Goal: Task Accomplishment & Management: Use online tool/utility

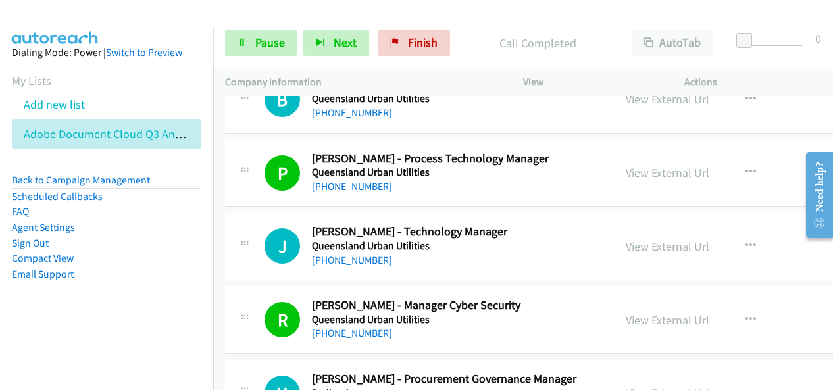
click at [678, 16] on div at bounding box center [410, 25] width 821 height 51
click at [324, 45] on button "Next" at bounding box center [336, 43] width 66 height 26
drag, startPoint x: 343, startPoint y: 41, endPoint x: 384, endPoint y: 138, distance: 104.6
click at [343, 41] on span "Next" at bounding box center [345, 42] width 23 height 15
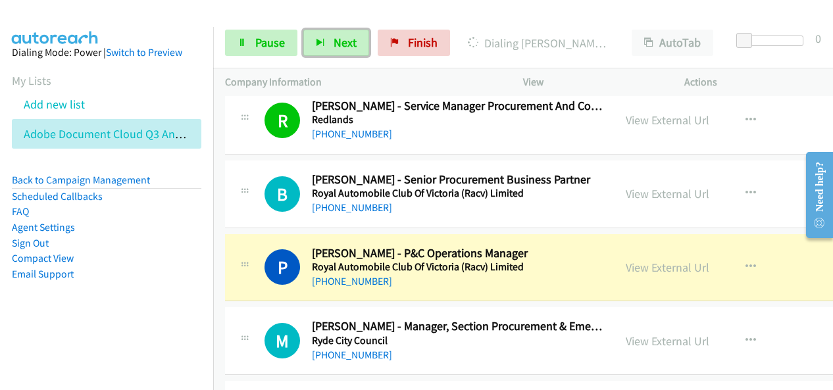
scroll to position [14080, 0]
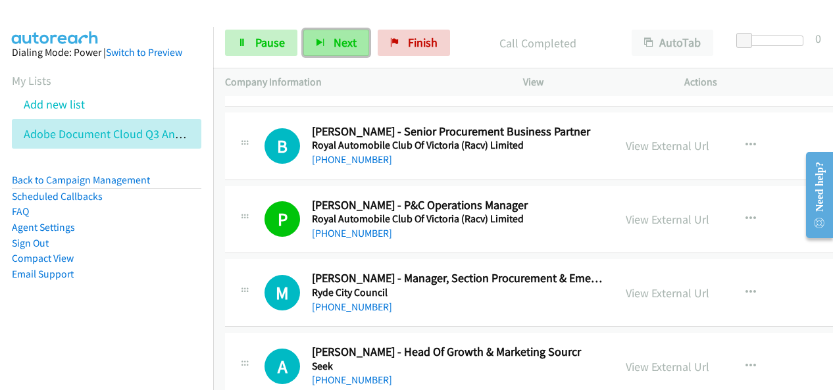
click at [338, 46] on span "Next" at bounding box center [345, 42] width 23 height 15
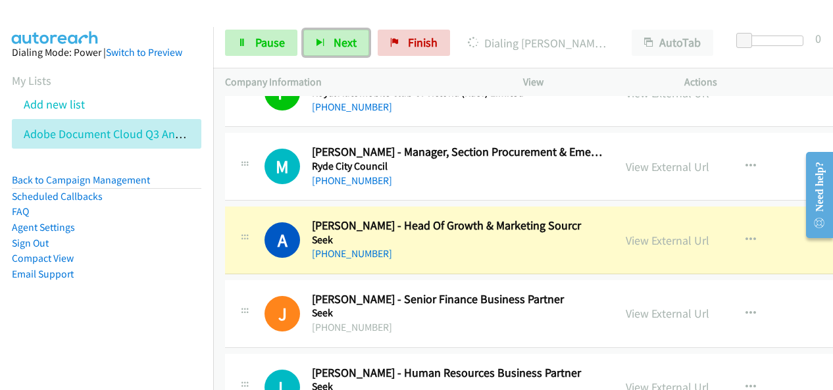
scroll to position [14212, 0]
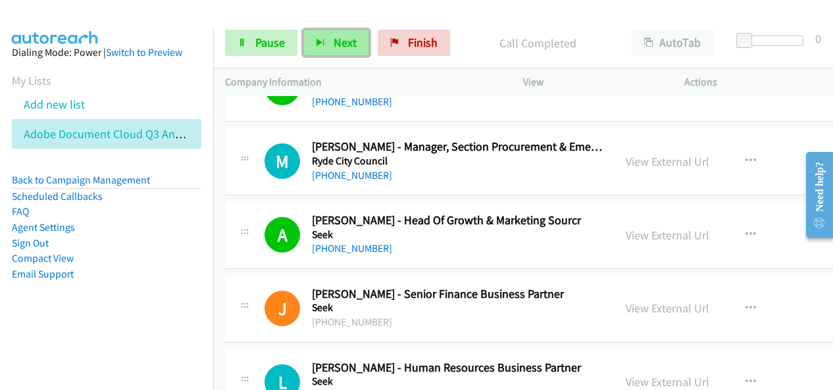
click at [336, 41] on span "Next" at bounding box center [345, 42] width 23 height 15
click at [349, 45] on span "Next" at bounding box center [345, 42] width 23 height 15
click at [334, 44] on span "Next" at bounding box center [345, 42] width 23 height 15
click at [330, 47] on button "Next" at bounding box center [336, 43] width 66 height 26
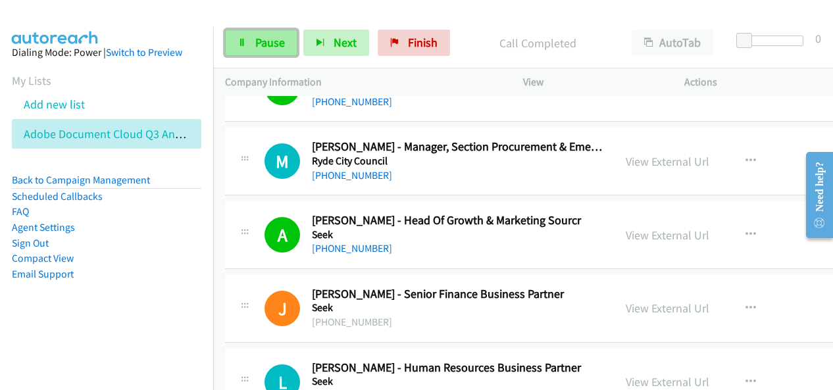
click at [243, 37] on link "Pause" at bounding box center [261, 43] width 72 height 26
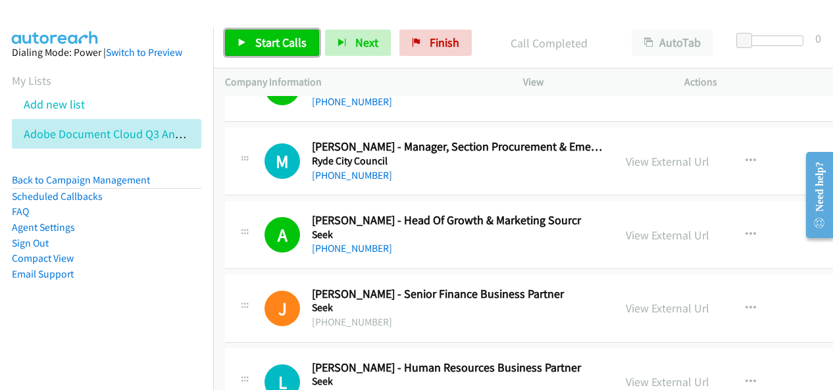
click at [288, 34] on link "Start Calls" at bounding box center [272, 43] width 94 height 26
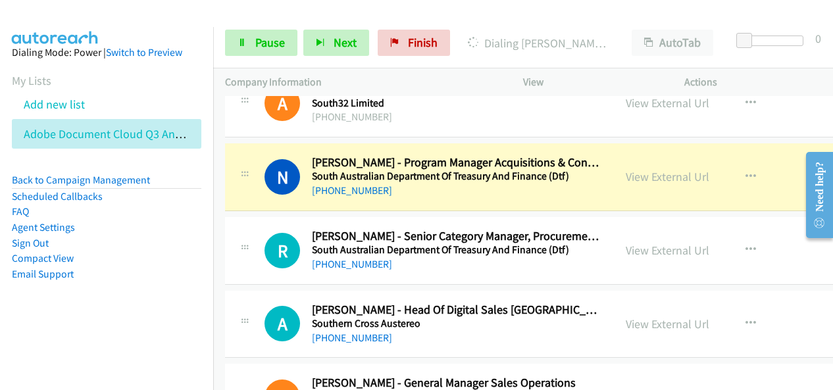
scroll to position [15133, 0]
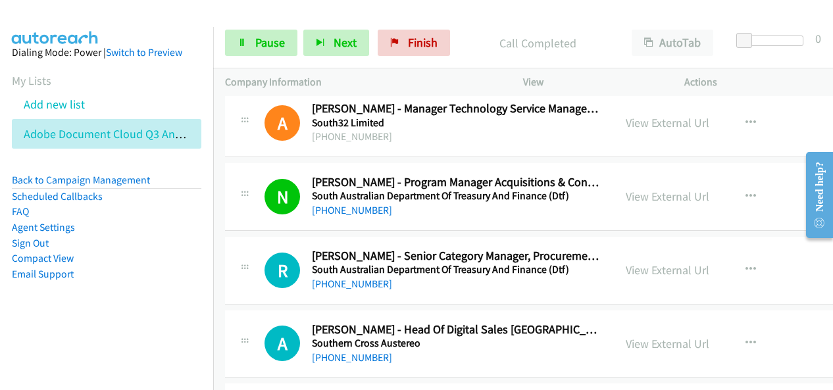
click at [329, 56] on div "Start Calls Pause Next Finish Call Completed AutoTab AutoTab 0" at bounding box center [523, 43] width 620 height 51
click at [330, 53] on button "Next" at bounding box center [336, 43] width 66 height 26
click at [316, 44] on icon "button" at bounding box center [320, 43] width 9 height 9
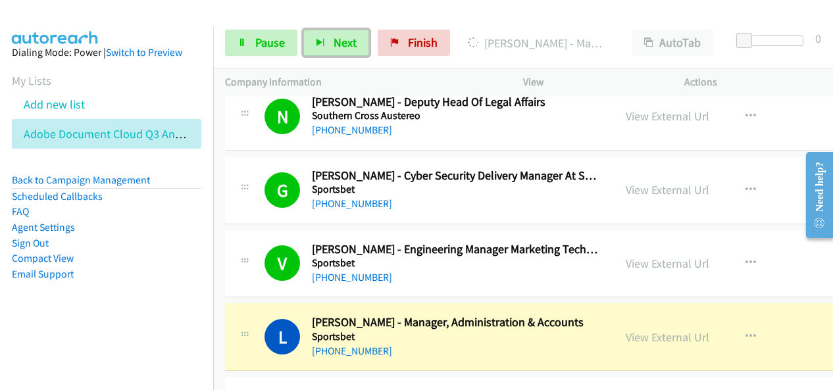
scroll to position [15593, 0]
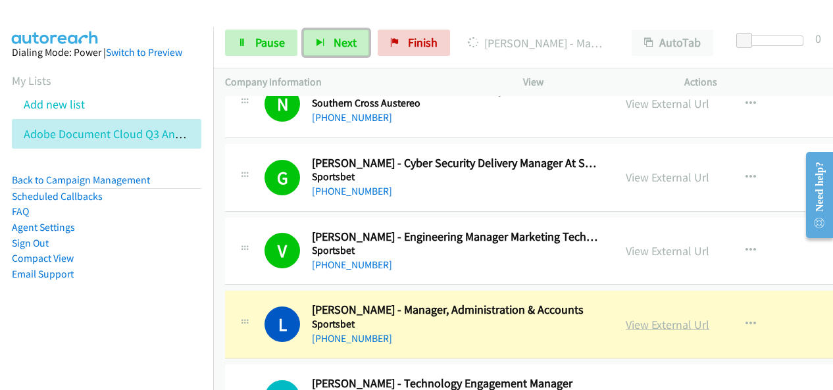
click at [638, 317] on link "View External Url" at bounding box center [668, 324] width 84 height 15
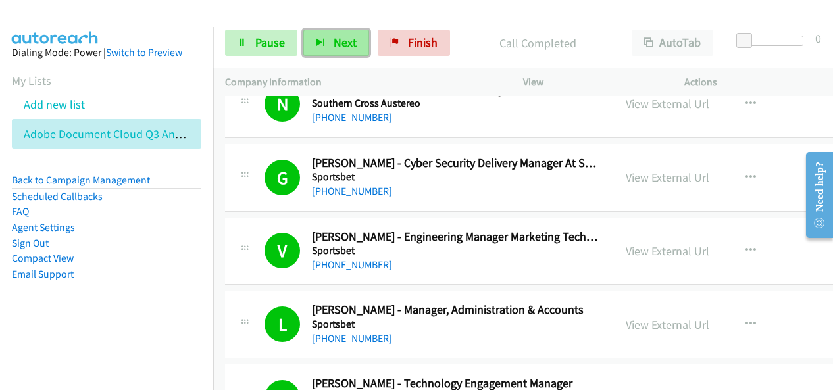
click at [347, 39] on span "Next" at bounding box center [345, 42] width 23 height 15
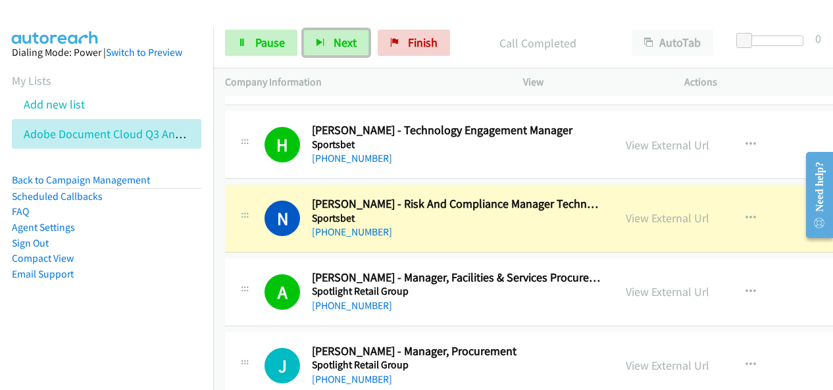
scroll to position [15857, 0]
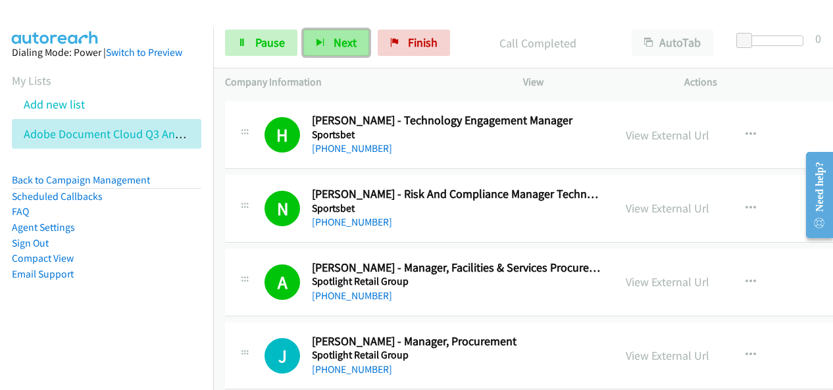
click at [356, 39] on button "Next" at bounding box center [336, 43] width 66 height 26
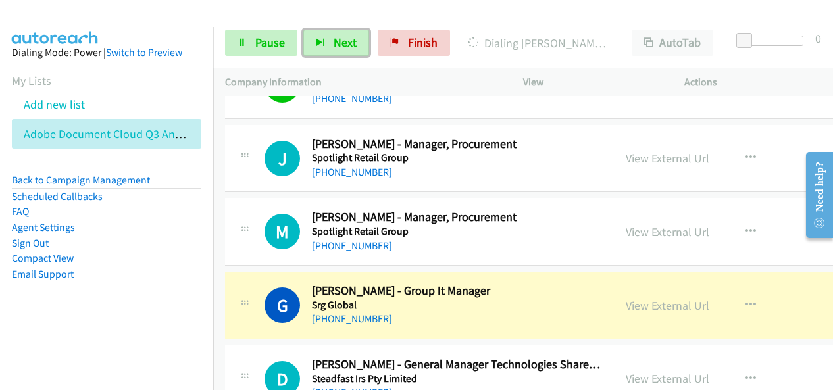
scroll to position [16120, 0]
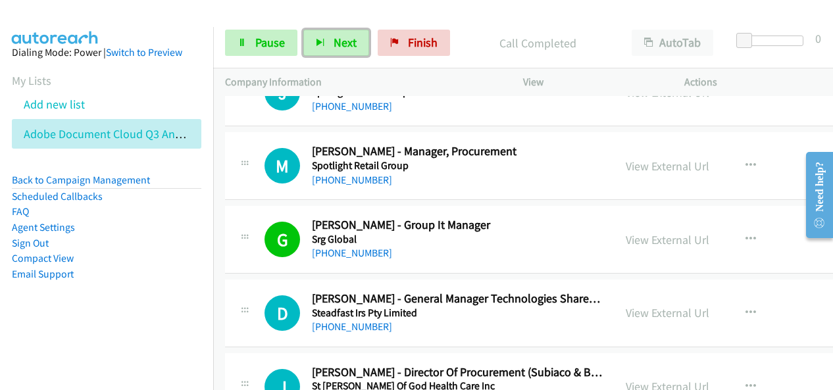
click at [353, 29] on div "Start Calls Pause Next Finish Call Completed AutoTab AutoTab 0" at bounding box center [523, 43] width 620 height 51
click at [351, 41] on span "Next" at bounding box center [345, 42] width 23 height 15
click at [266, 41] on span "Pause" at bounding box center [270, 42] width 30 height 15
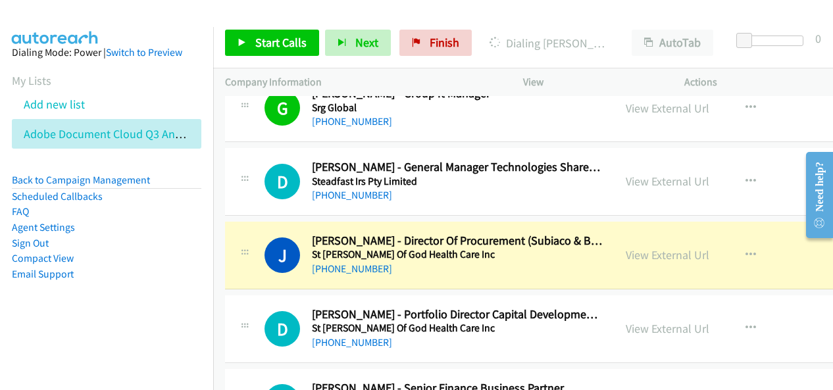
scroll to position [16317, 0]
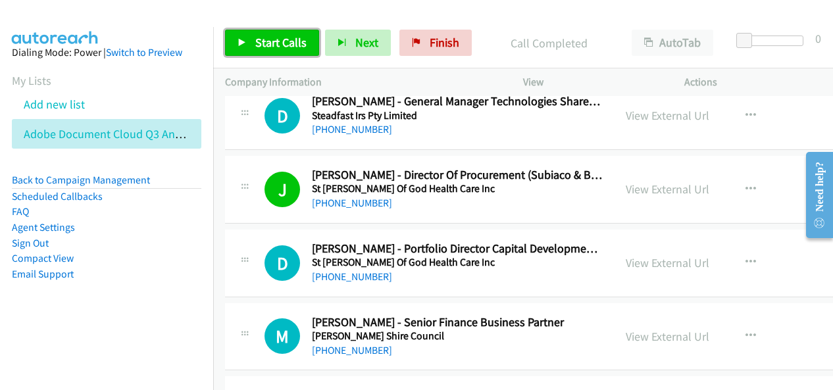
click at [295, 40] on span "Start Calls" at bounding box center [280, 42] width 51 height 15
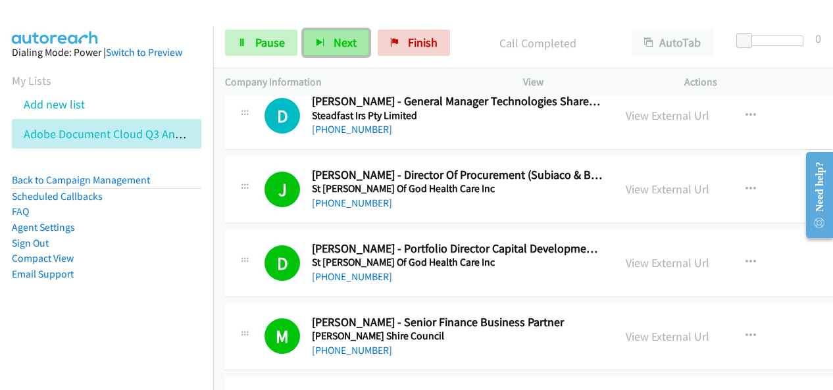
click at [335, 49] on button "Next" at bounding box center [336, 43] width 66 height 26
click at [340, 47] on span "Next" at bounding box center [345, 42] width 23 height 15
click at [335, 45] on span "Next" at bounding box center [345, 42] width 23 height 15
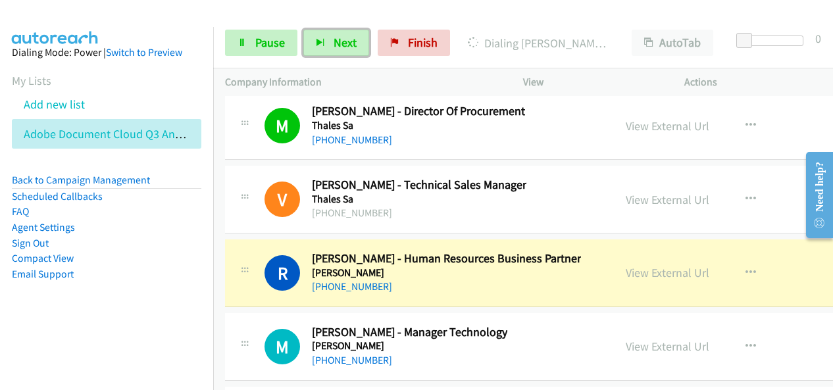
scroll to position [17370, 0]
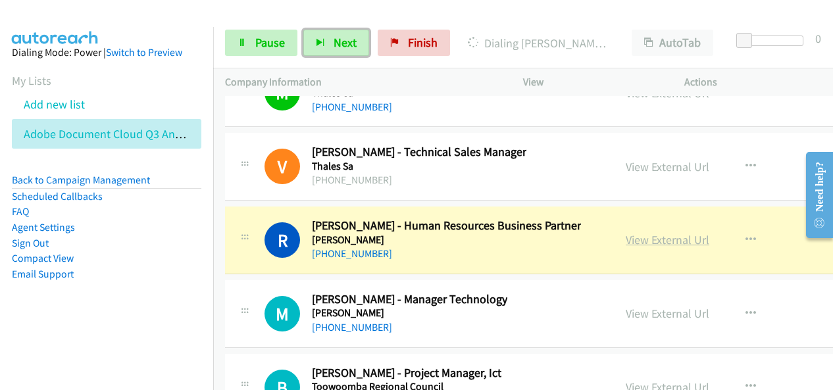
click at [649, 232] on link "View External Url" at bounding box center [668, 239] width 84 height 15
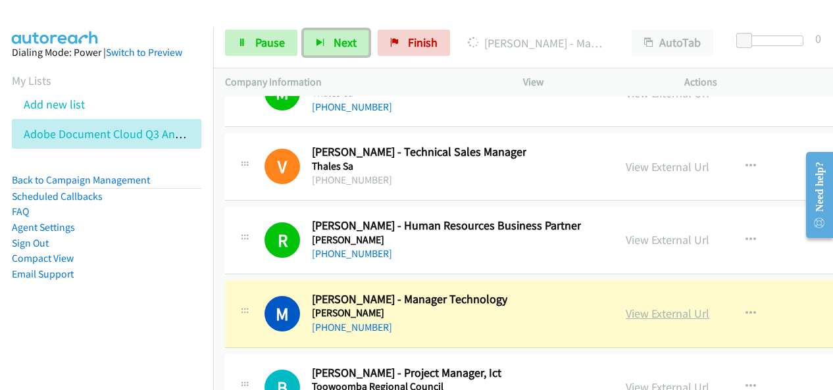
click at [682, 306] on link "View External Url" at bounding box center [668, 313] width 84 height 15
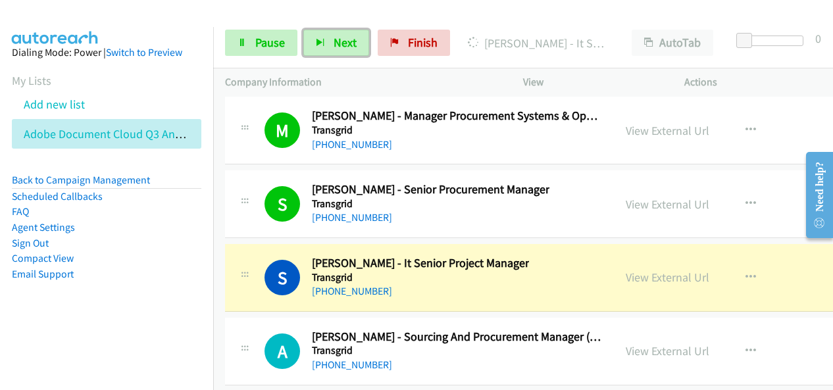
scroll to position [18159, 0]
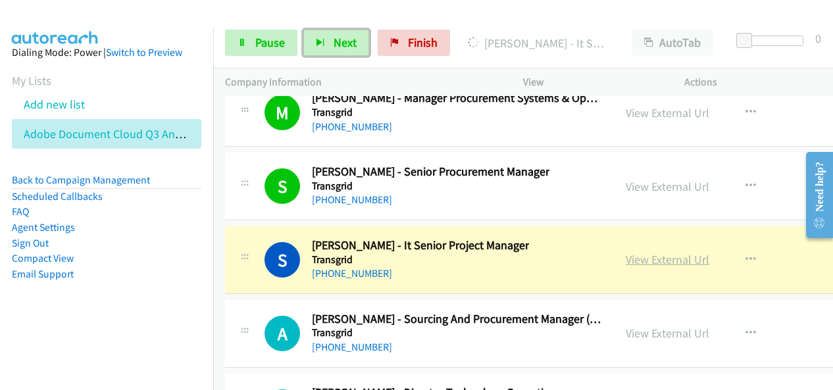
click at [652, 252] on link "View External Url" at bounding box center [668, 259] width 84 height 15
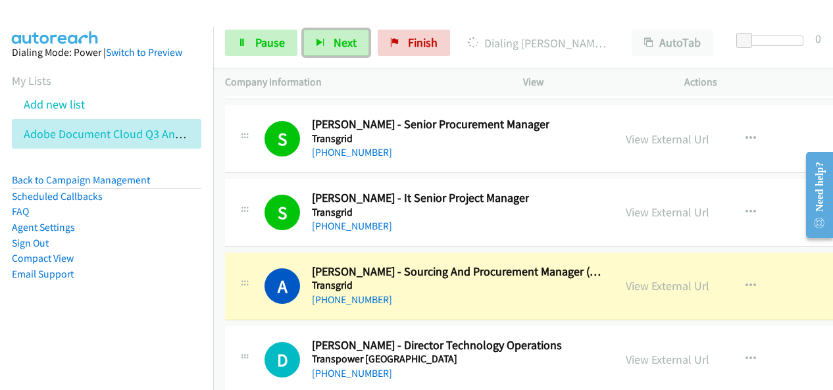
scroll to position [18225, 0]
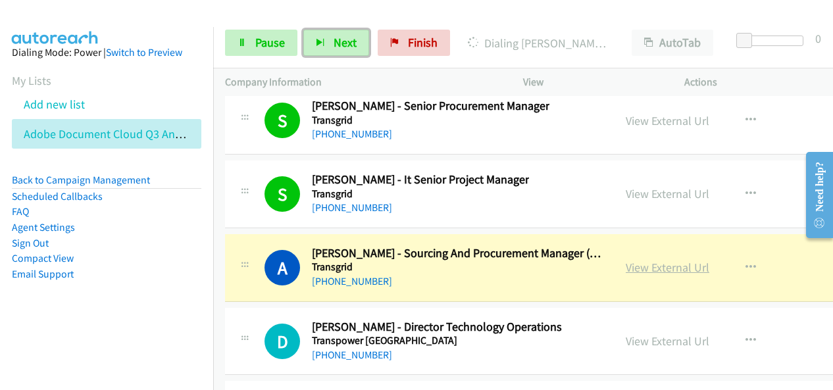
click at [672, 260] on link "View External Url" at bounding box center [668, 267] width 84 height 15
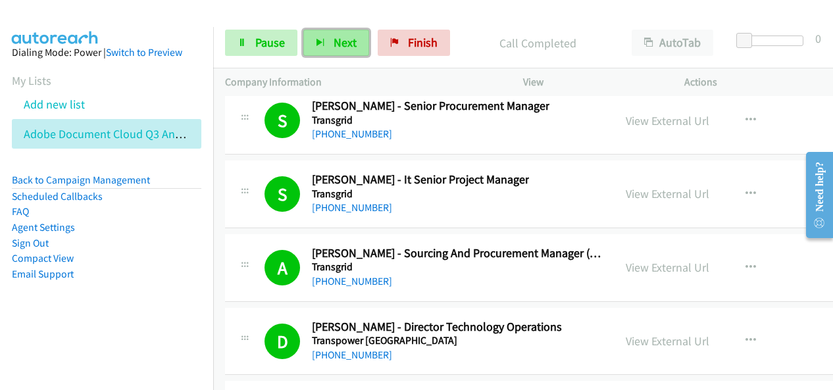
click at [340, 43] on span "Next" at bounding box center [345, 42] width 23 height 15
click at [326, 45] on button "Next" at bounding box center [336, 43] width 66 height 26
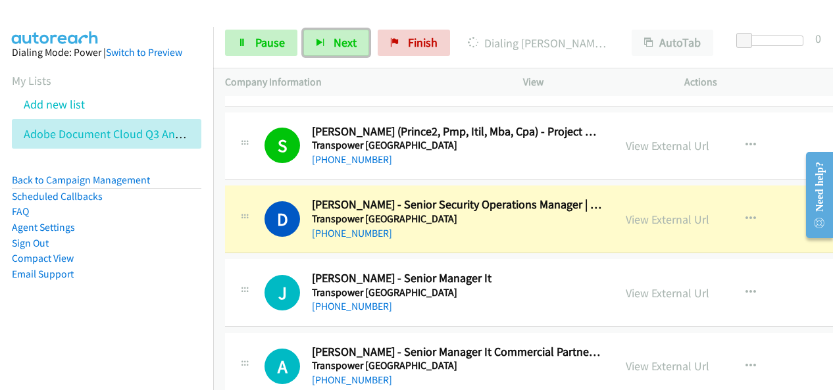
scroll to position [18883, 0]
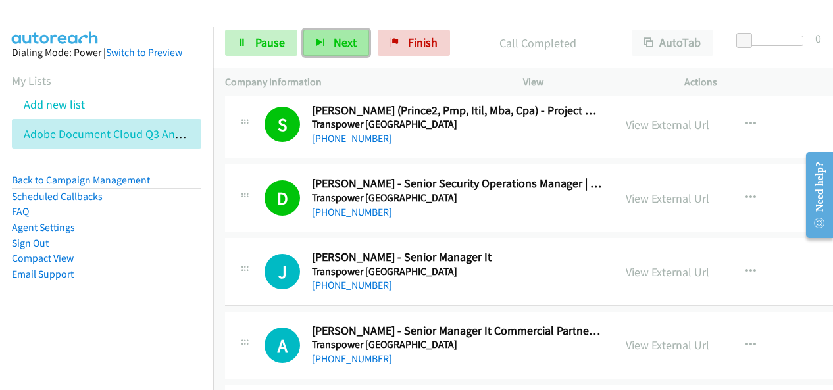
click at [334, 43] on span "Next" at bounding box center [345, 42] width 23 height 15
click at [334, 45] on span "Next" at bounding box center [345, 42] width 23 height 15
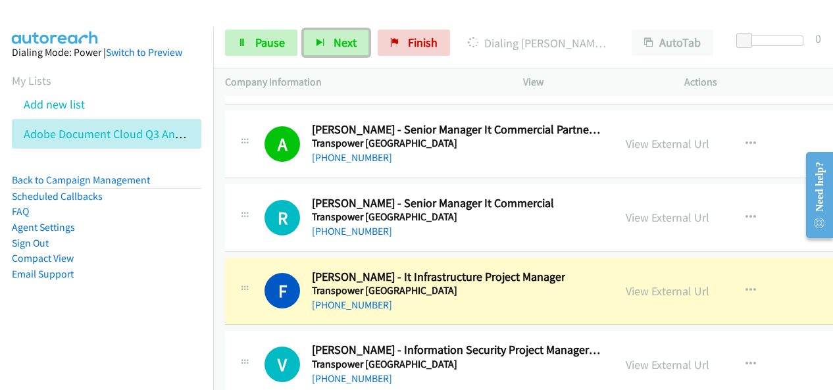
scroll to position [19212, 0]
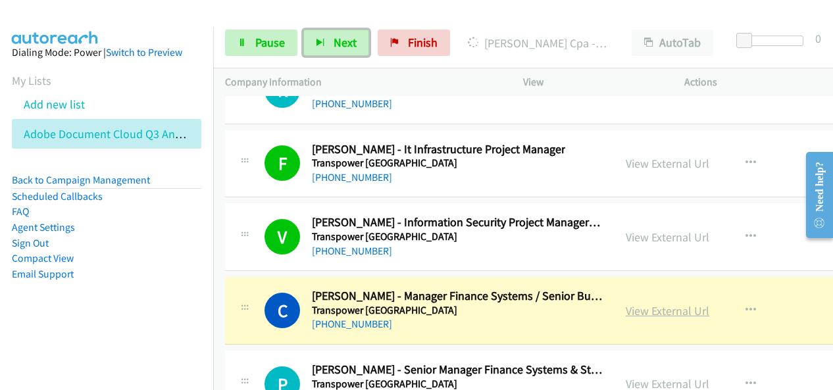
click at [645, 303] on link "View External Url" at bounding box center [668, 310] width 84 height 15
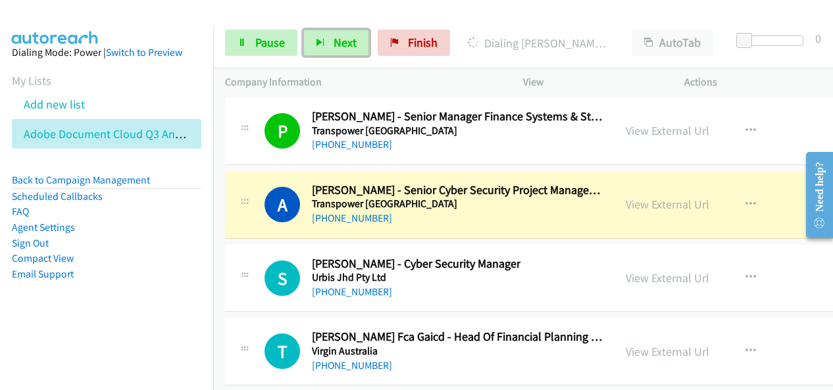
scroll to position [19475, 0]
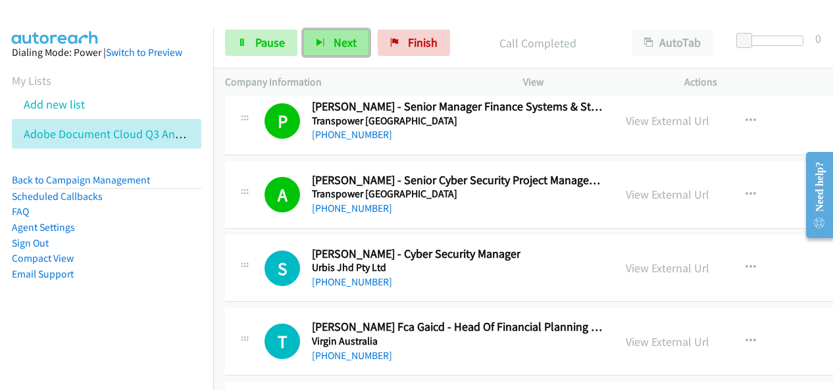
click at [340, 47] on span "Next" at bounding box center [345, 42] width 23 height 15
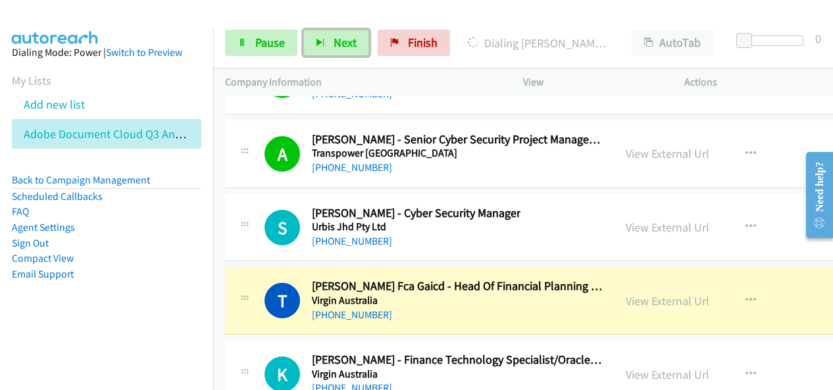
scroll to position [19607, 0]
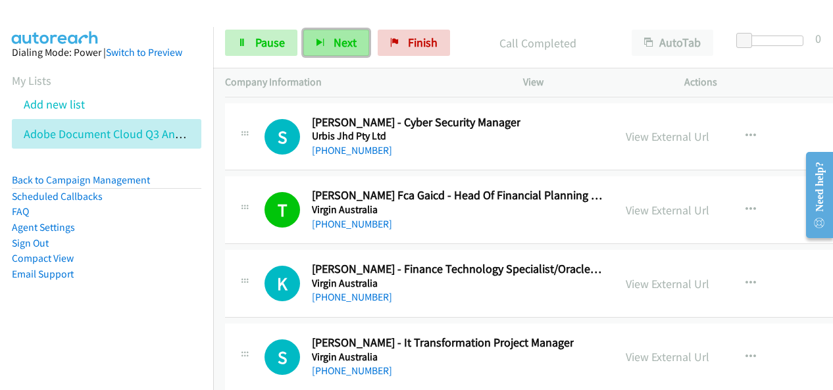
click at [337, 39] on span "Next" at bounding box center [345, 42] width 23 height 15
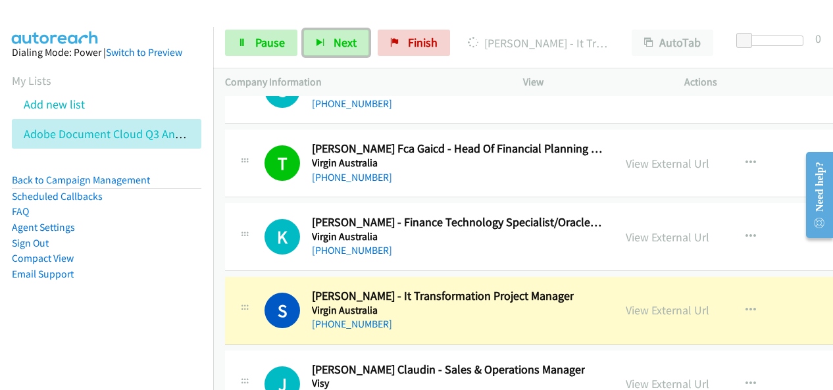
scroll to position [19739, 0]
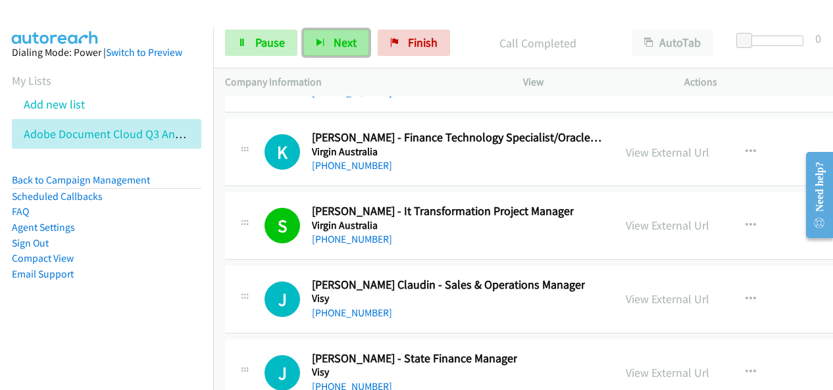
click at [345, 38] on span "Next" at bounding box center [345, 42] width 23 height 15
click at [355, 43] on button "Next" at bounding box center [336, 43] width 66 height 26
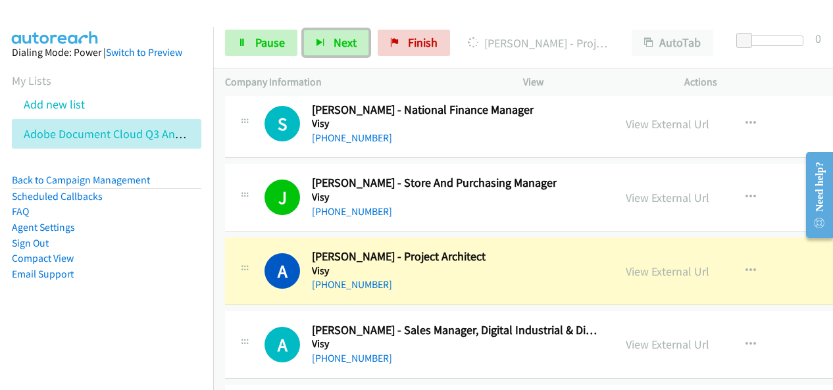
scroll to position [20068, 0]
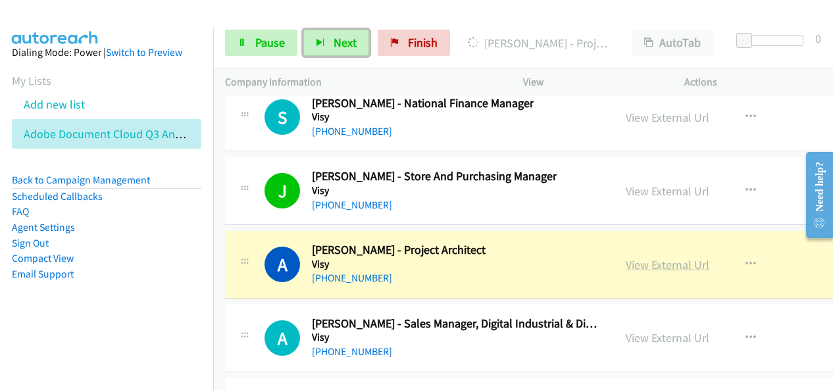
click at [652, 257] on link "View External Url" at bounding box center [668, 264] width 84 height 15
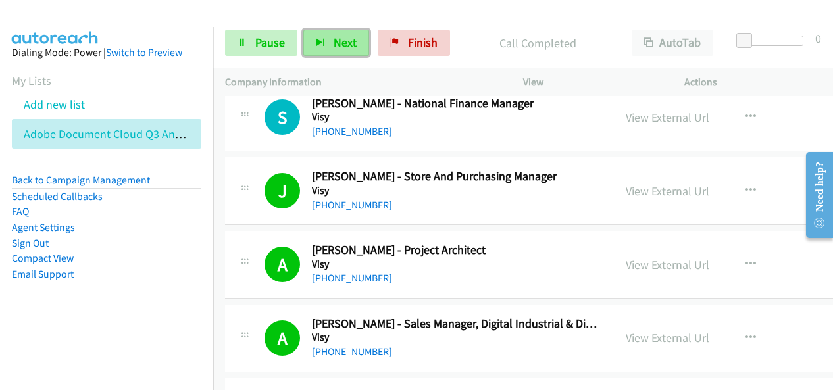
click at [342, 51] on button "Next" at bounding box center [336, 43] width 66 height 26
drag, startPoint x: 351, startPoint y: 45, endPoint x: 358, endPoint y: 72, distance: 27.9
click at [350, 44] on span "Next" at bounding box center [345, 42] width 23 height 15
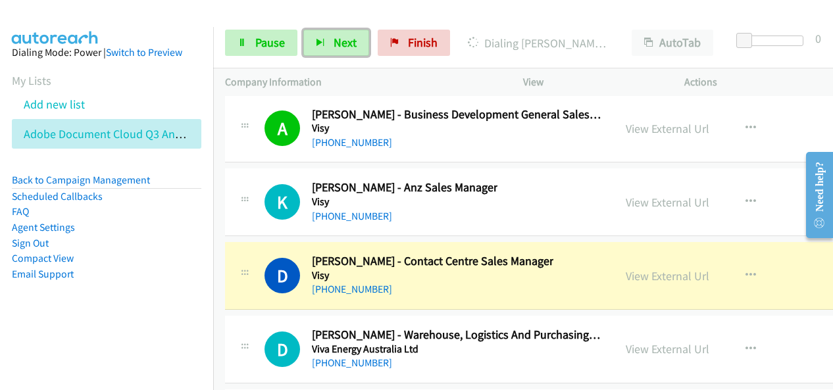
scroll to position [20462, 0]
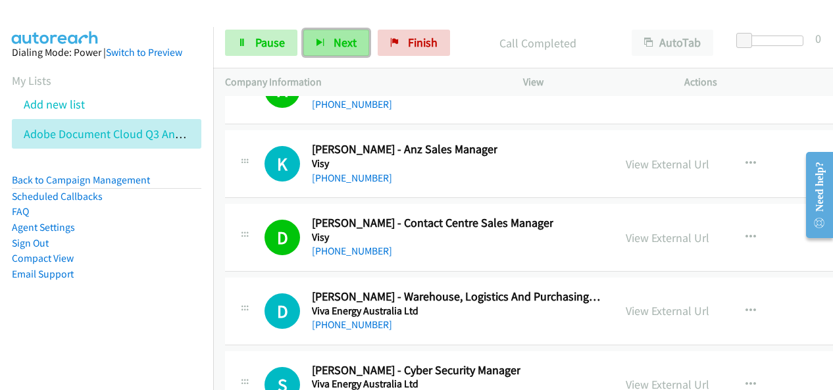
click at [355, 32] on button "Next" at bounding box center [336, 43] width 66 height 26
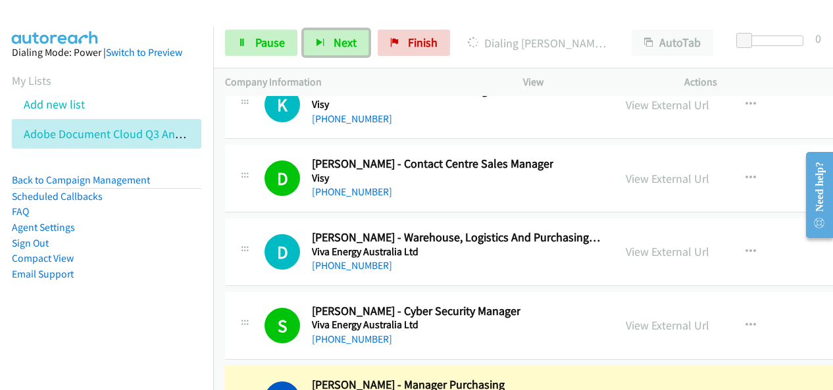
scroll to position [20594, 0]
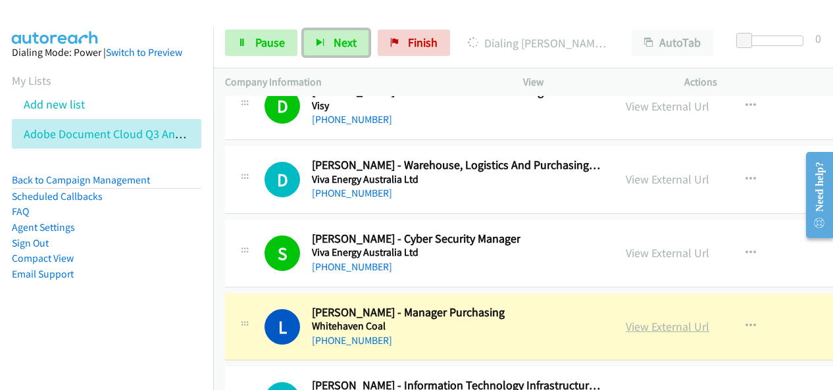
click at [684, 319] on link "View External Url" at bounding box center [668, 326] width 84 height 15
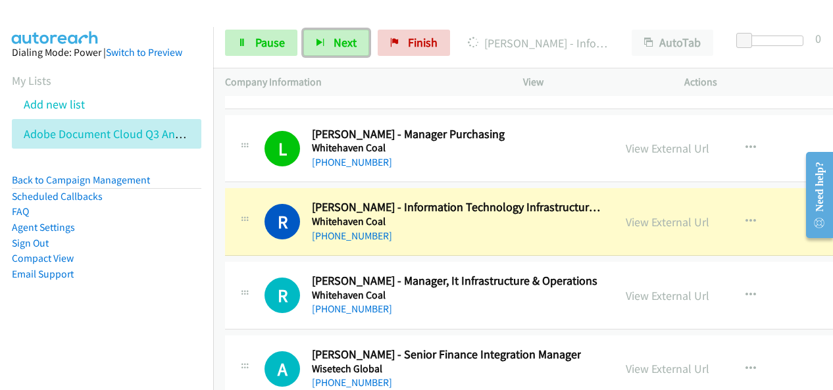
scroll to position [20791, 0]
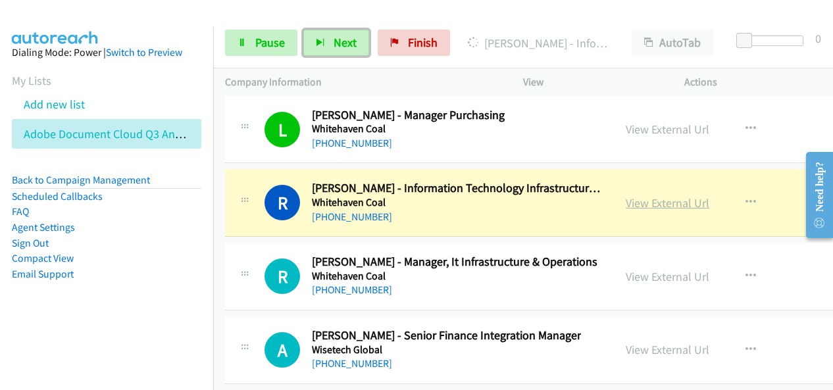
click at [664, 195] on link "View External Url" at bounding box center [668, 202] width 84 height 15
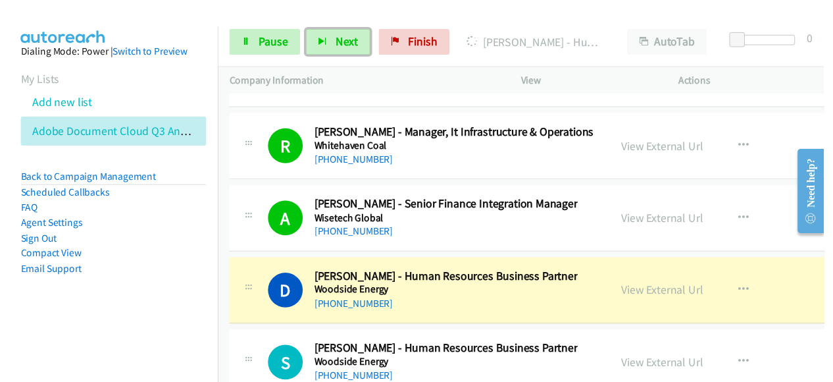
scroll to position [20923, 0]
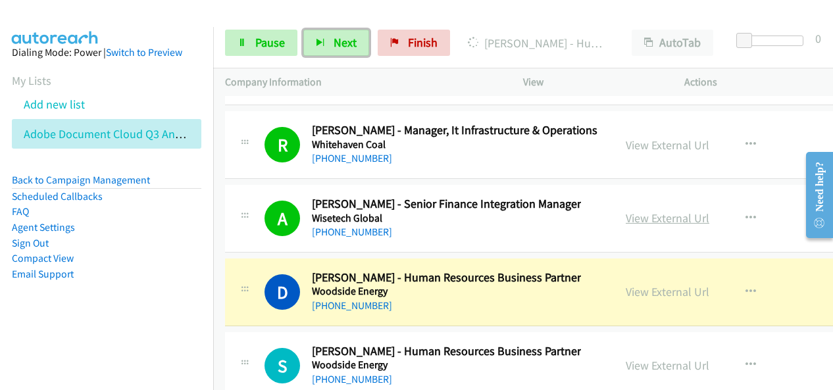
click at [662, 211] on link "View External Url" at bounding box center [668, 218] width 84 height 15
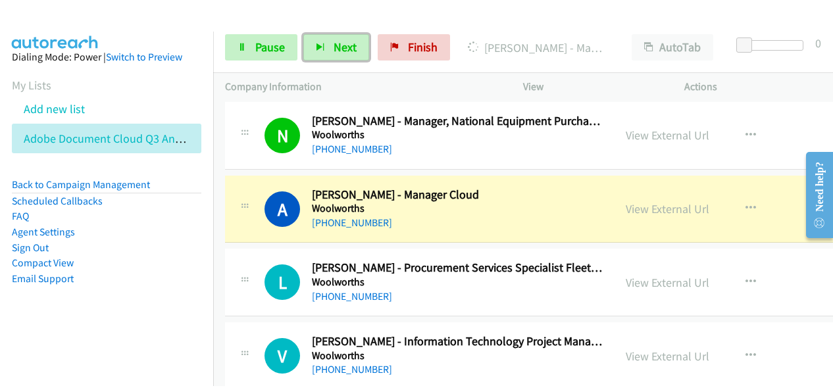
scroll to position [21318, 0]
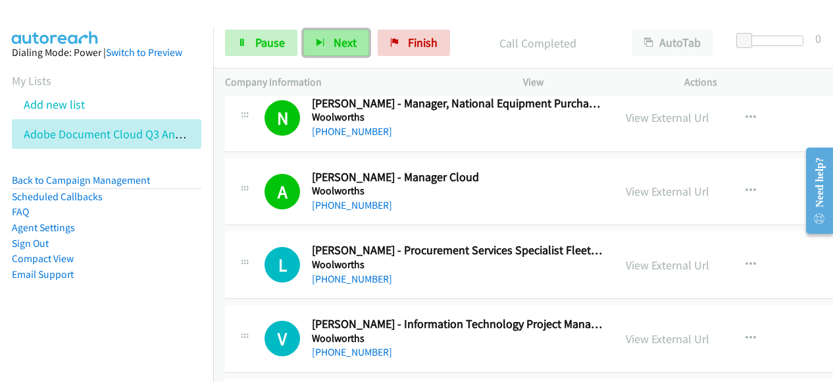
click at [343, 39] on span "Next" at bounding box center [345, 42] width 23 height 15
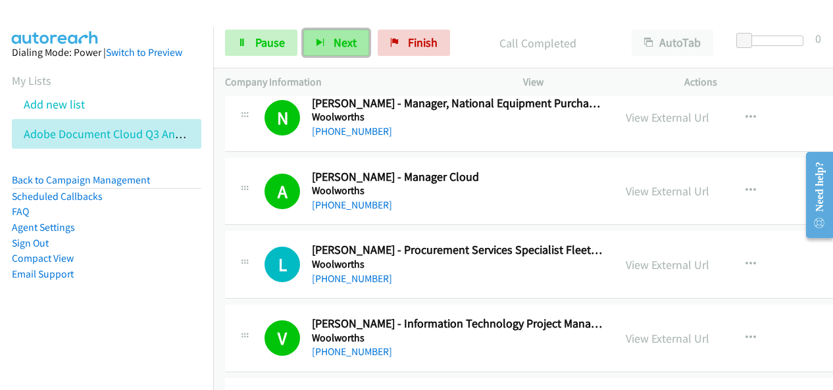
click at [318, 36] on button "Next" at bounding box center [336, 43] width 66 height 26
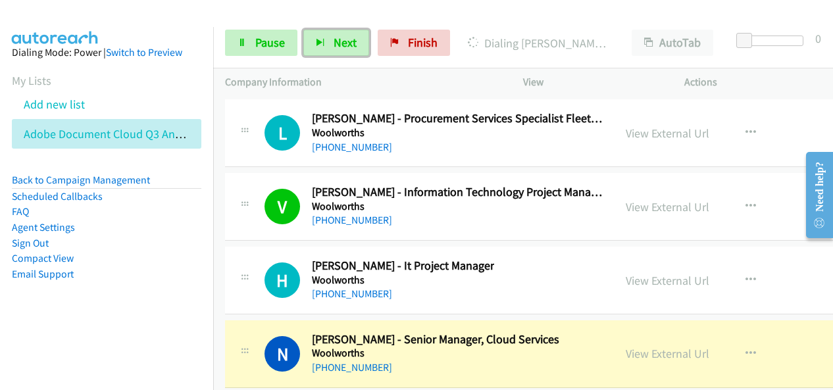
scroll to position [21581, 0]
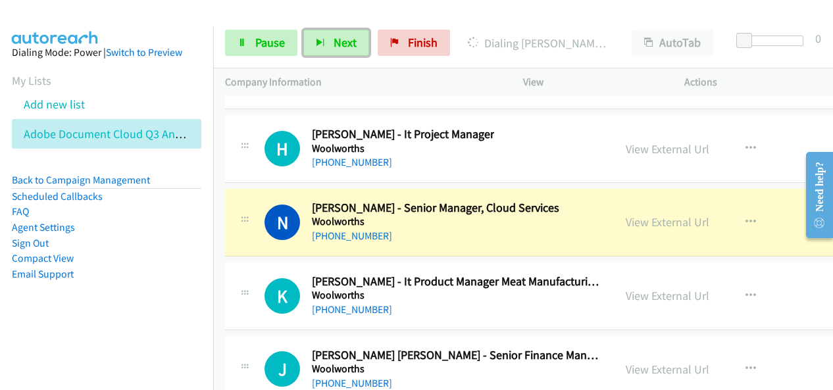
drag, startPoint x: 653, startPoint y: 158, endPoint x: 543, endPoint y: 223, distance: 127.7
click at [516, 228] on div "+61 428 642 789" at bounding box center [435, 236] width 247 height 16
click at [671, 214] on link "View External Url" at bounding box center [668, 221] width 84 height 15
click at [277, 52] on link "Pause" at bounding box center [261, 43] width 72 height 26
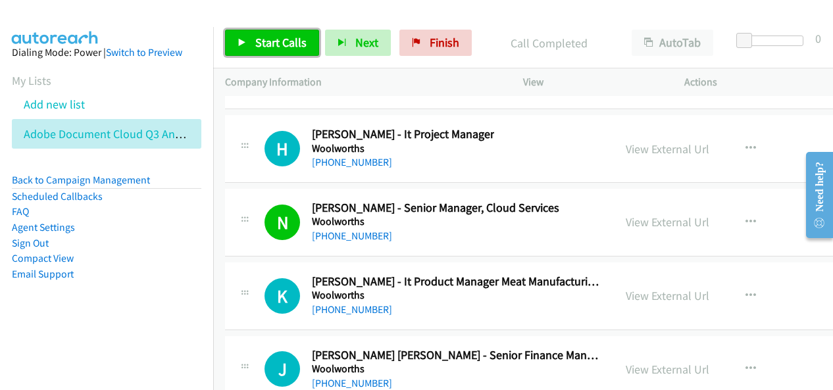
drag, startPoint x: 300, startPoint y: 48, endPoint x: 307, endPoint y: 43, distance: 8.4
click at [300, 48] on span "Start Calls" at bounding box center [280, 42] width 51 height 15
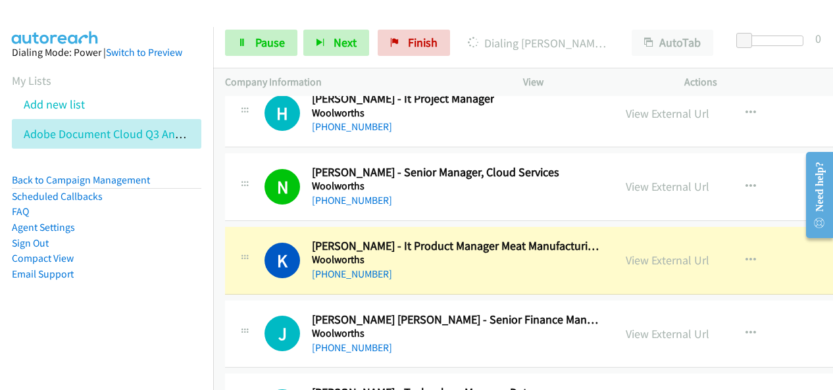
scroll to position [21647, 0]
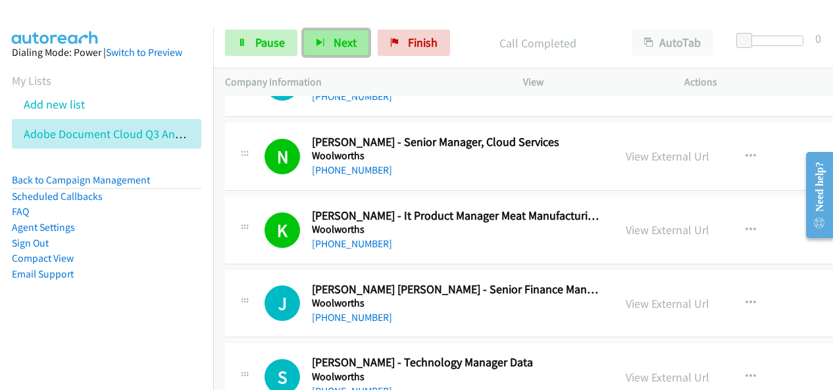
click at [340, 49] on span "Next" at bounding box center [345, 42] width 23 height 15
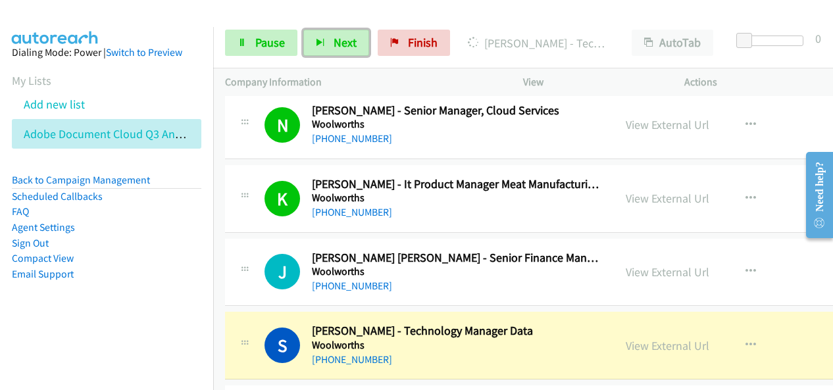
scroll to position [21778, 0]
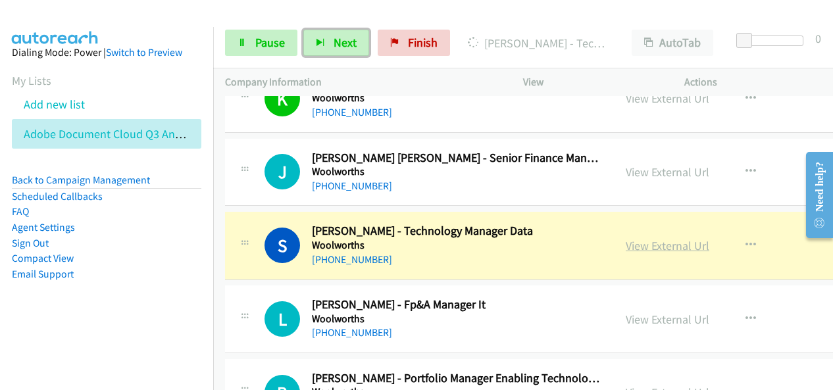
click at [661, 238] on link "View External Url" at bounding box center [668, 245] width 84 height 15
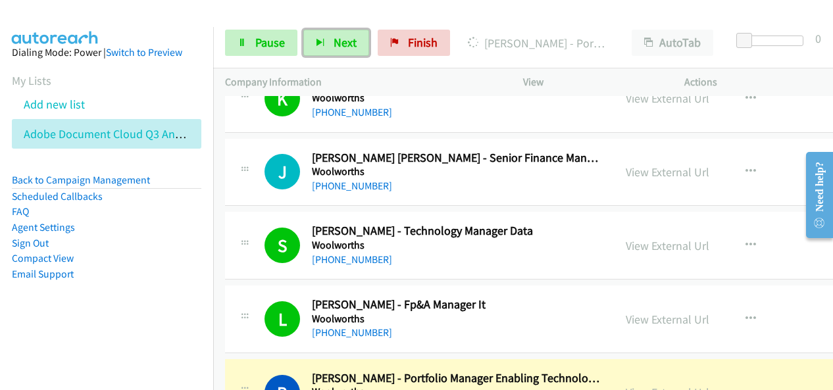
scroll to position [21844, 0]
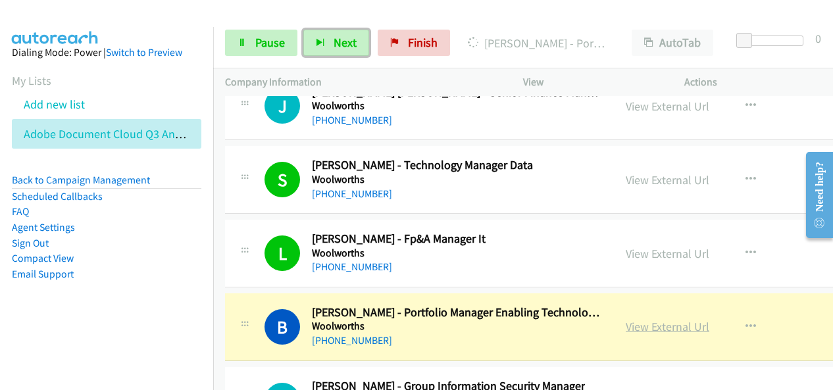
click at [695, 319] on link "View External Url" at bounding box center [668, 326] width 84 height 15
click at [275, 34] on link "Pause" at bounding box center [261, 43] width 72 height 26
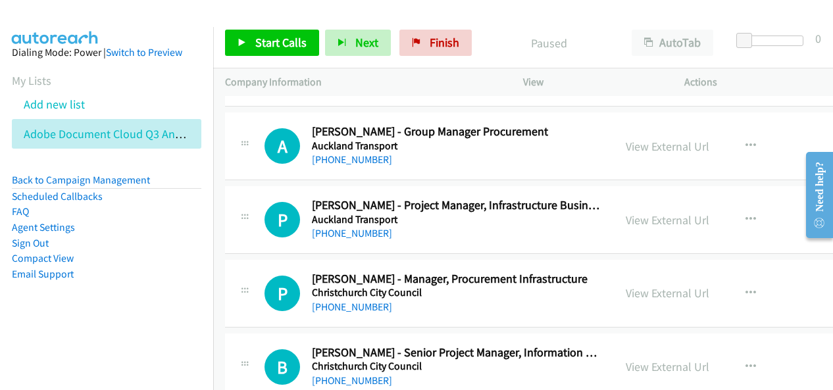
scroll to position [24015, 0]
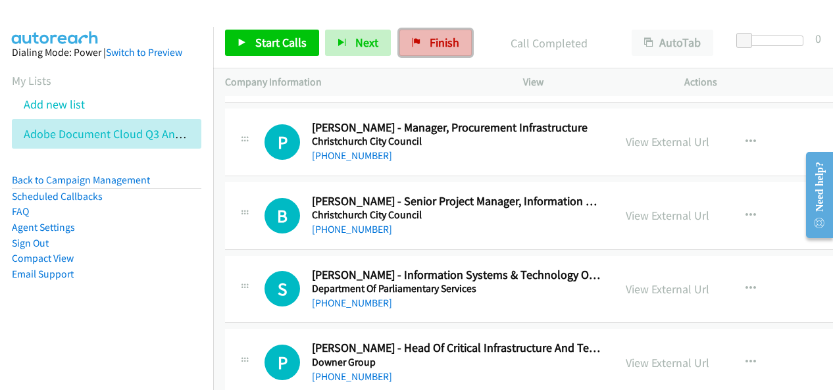
click at [440, 47] on span "Finish" at bounding box center [445, 42] width 30 height 15
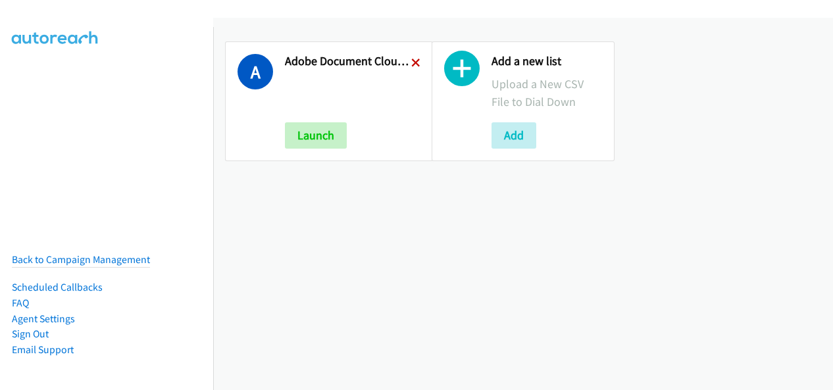
click at [414, 63] on icon at bounding box center [415, 63] width 9 height 9
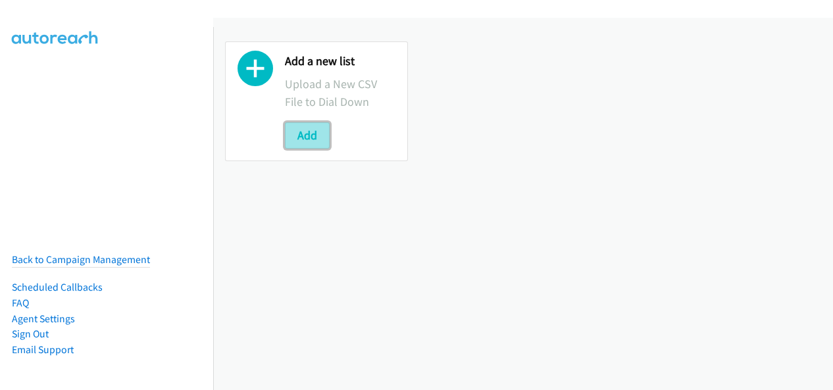
click at [318, 128] on button "Add" at bounding box center [307, 135] width 45 height 26
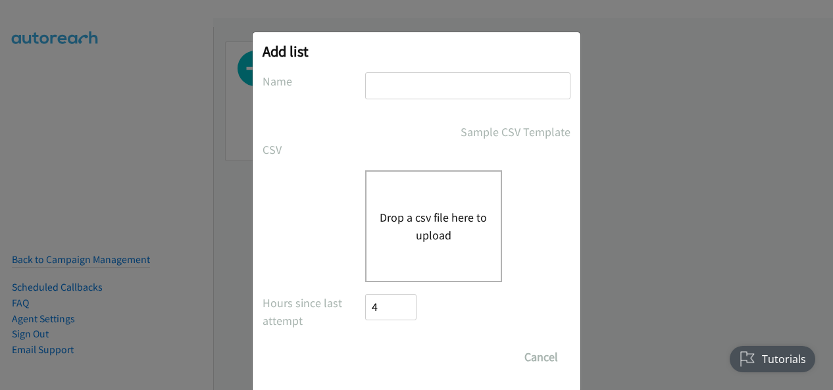
click at [405, 107] on div at bounding box center [467, 91] width 205 height 39
click at [401, 89] on input "text" at bounding box center [467, 85] width 205 height 27
type input "Adobe Document Cloud Q3 ANZ"
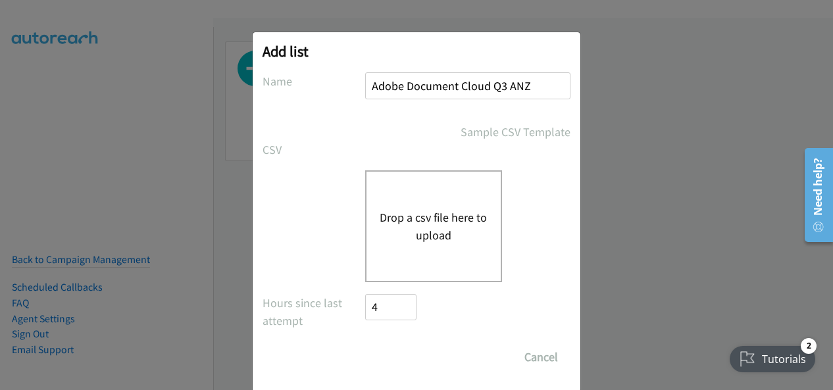
click at [417, 223] on button "Drop a csv file here to upload" at bounding box center [434, 227] width 108 height 36
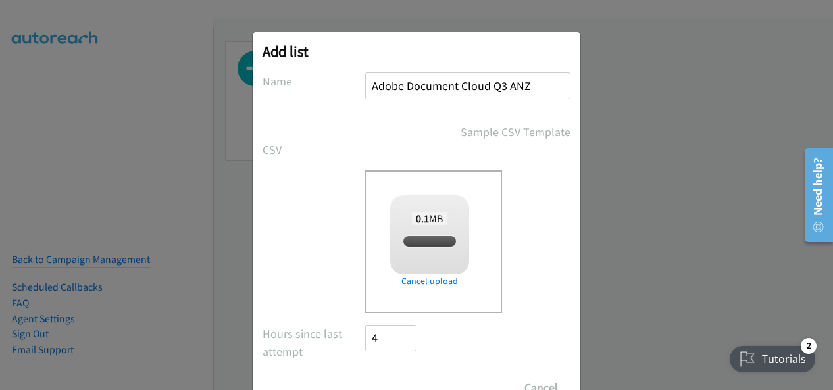
checkbox input "true"
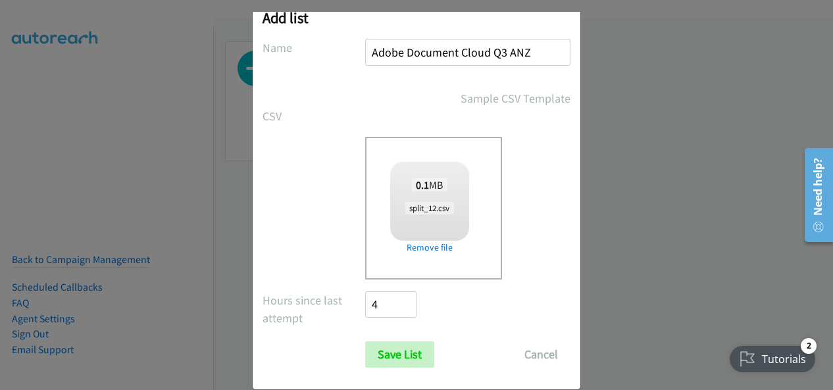
scroll to position [53, 0]
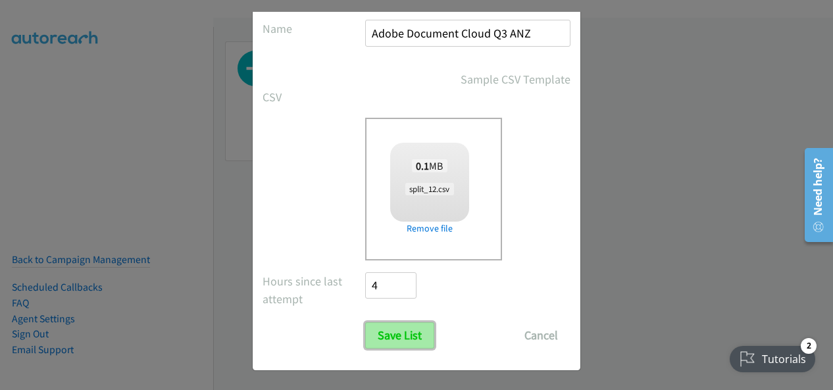
click at [397, 330] on input "Save List" at bounding box center [399, 335] width 69 height 26
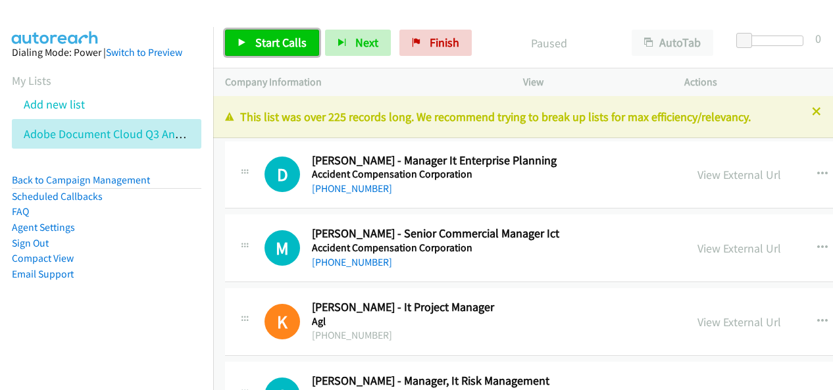
click at [291, 40] on span "Start Calls" at bounding box center [280, 42] width 51 height 15
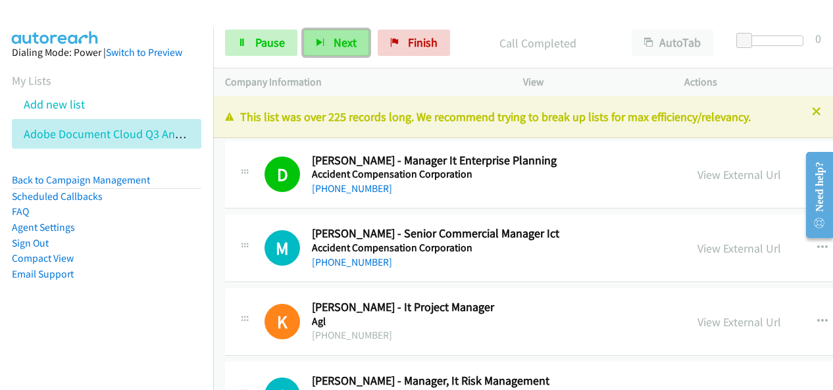
click at [340, 43] on span "Next" at bounding box center [345, 42] width 23 height 15
click at [335, 43] on span "Next" at bounding box center [345, 42] width 23 height 15
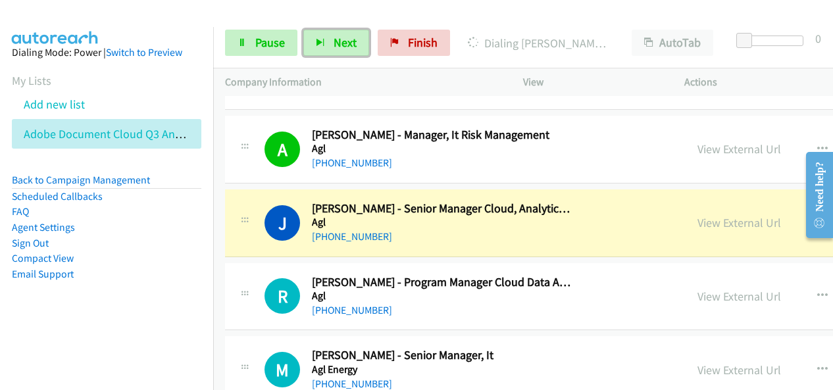
scroll to position [263, 0]
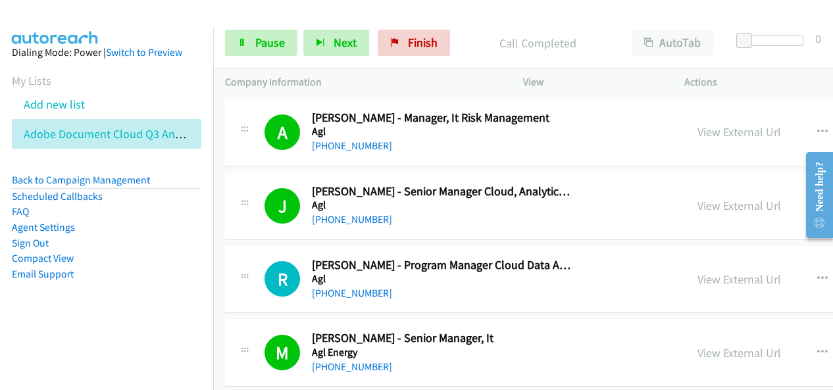
click at [487, 45] on p "Call Completed" at bounding box center [538, 43] width 140 height 18
click at [334, 40] on span "Next" at bounding box center [345, 42] width 23 height 15
click at [328, 32] on button "Next" at bounding box center [336, 43] width 66 height 26
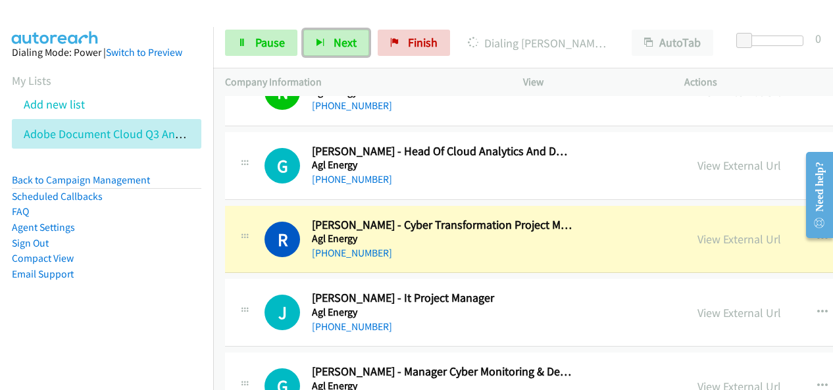
scroll to position [724, 0]
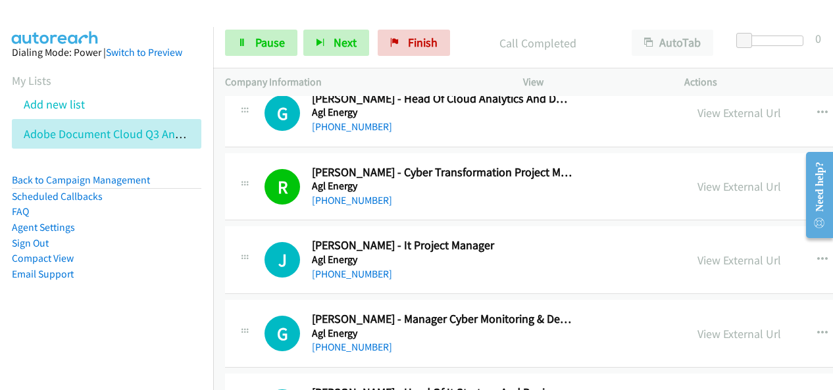
click at [476, 26] on div "Start Calls Pause Next Finish Call Completed AutoTab AutoTab 0" at bounding box center [523, 43] width 620 height 51
click at [118, 252] on li "Compact View" at bounding box center [106, 259] width 189 height 16
click at [174, 253] on li "Compact View" at bounding box center [106, 259] width 189 height 16
drag, startPoint x: 133, startPoint y: 259, endPoint x: 160, endPoint y: 243, distance: 31.3
click at [133, 259] on li "Compact View" at bounding box center [106, 259] width 189 height 16
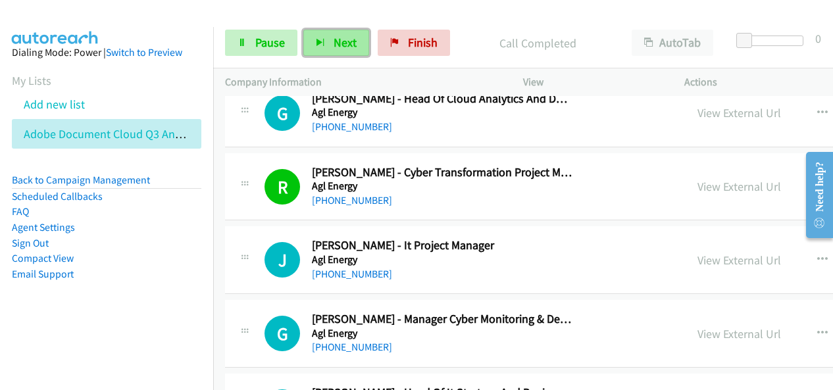
click at [350, 45] on span "Next" at bounding box center [345, 42] width 23 height 15
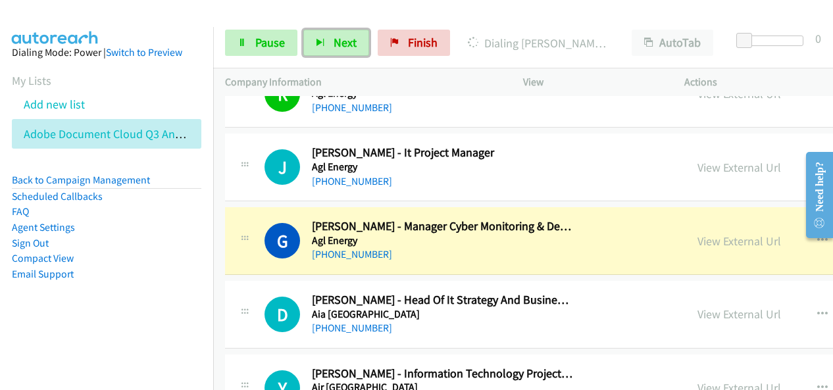
scroll to position [855, 0]
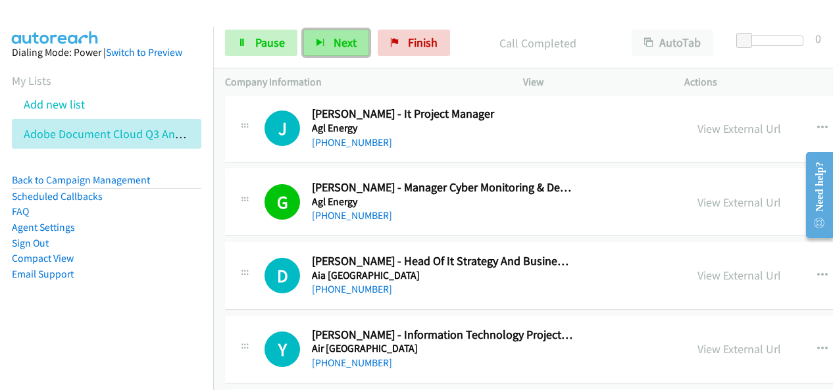
click at [334, 43] on span "Next" at bounding box center [345, 42] width 23 height 15
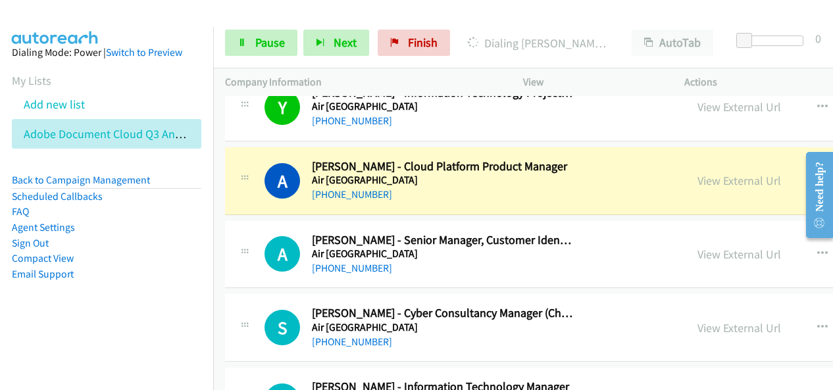
scroll to position [1119, 0]
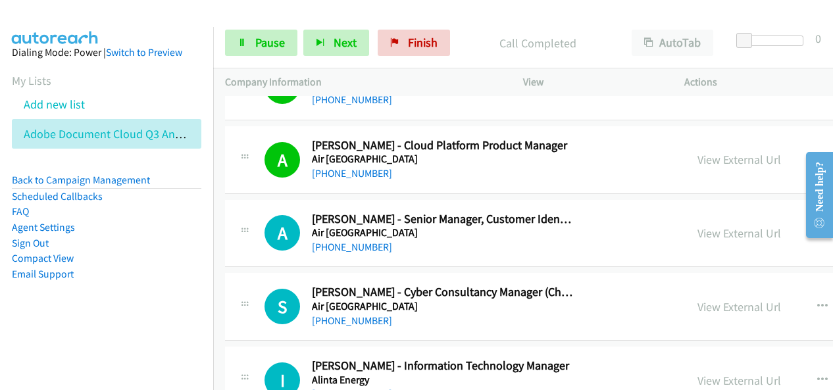
click at [161, 240] on li "Sign Out" at bounding box center [106, 244] width 189 height 16
click at [337, 41] on span "Next" at bounding box center [345, 42] width 23 height 15
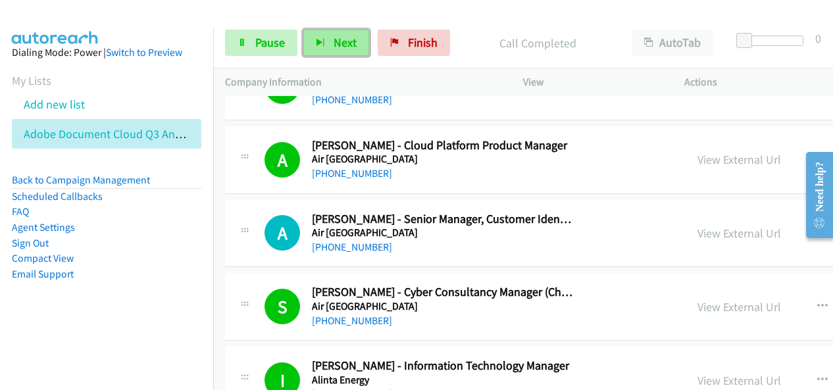
click at [345, 32] on button "Next" at bounding box center [336, 43] width 66 height 26
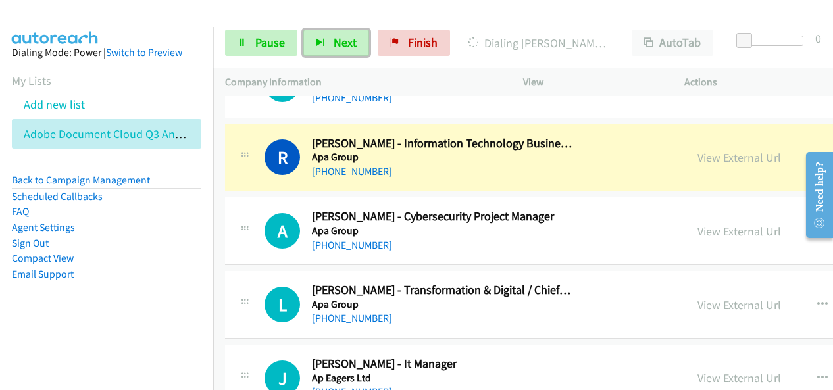
scroll to position [1579, 0]
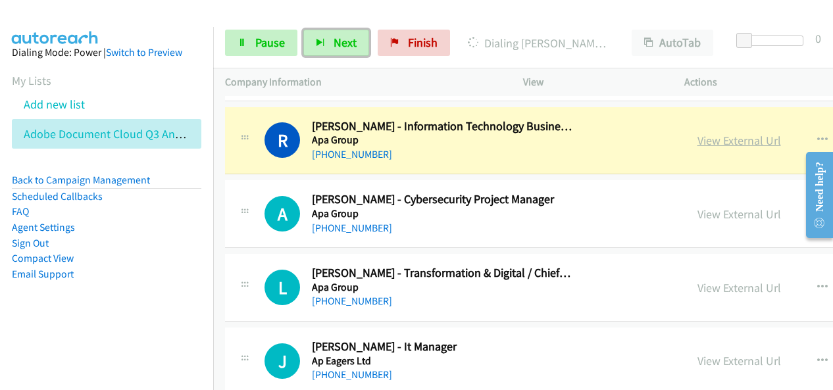
click at [697, 134] on link "View External Url" at bounding box center [739, 140] width 84 height 15
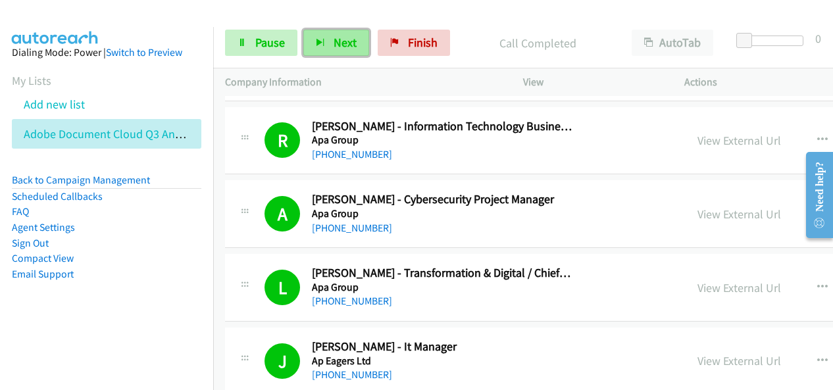
click at [342, 39] on span "Next" at bounding box center [345, 42] width 23 height 15
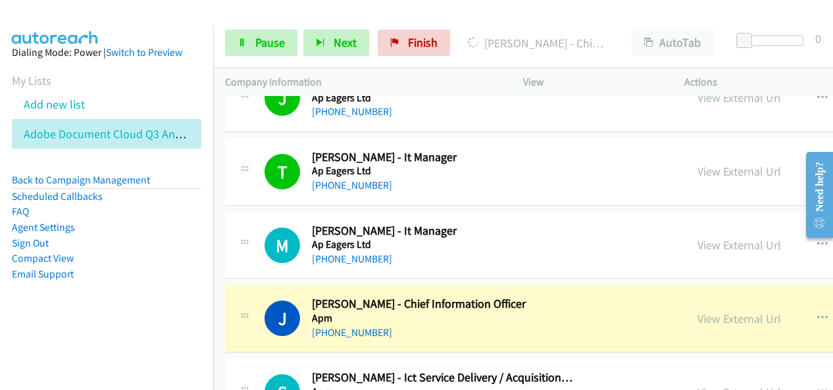
scroll to position [1974, 0]
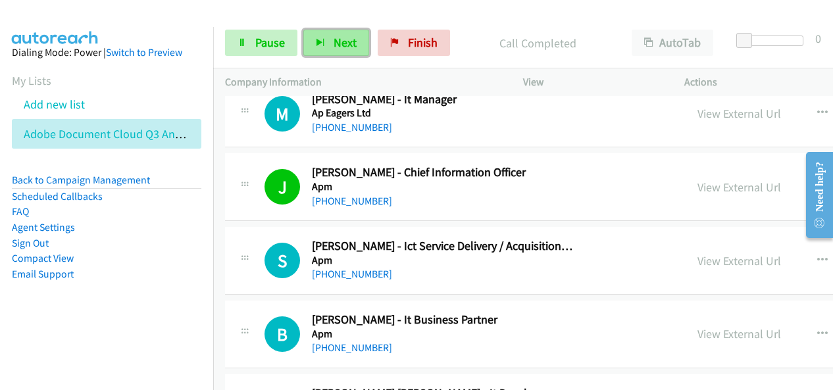
click at [338, 38] on span "Next" at bounding box center [345, 42] width 23 height 15
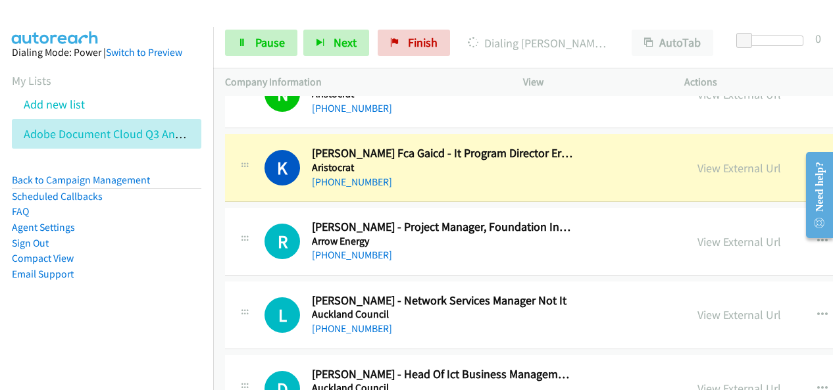
scroll to position [2369, 0]
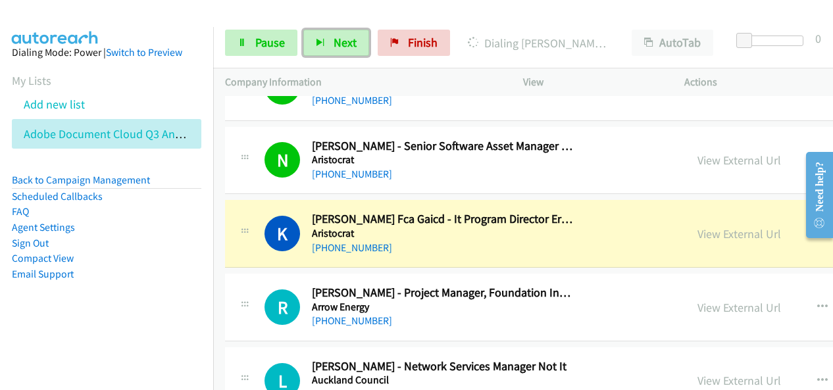
click at [415, 244] on div "[PHONE_NUMBER]" at bounding box center [442, 248] width 261 height 16
click at [713, 227] on link "View External Url" at bounding box center [739, 233] width 84 height 15
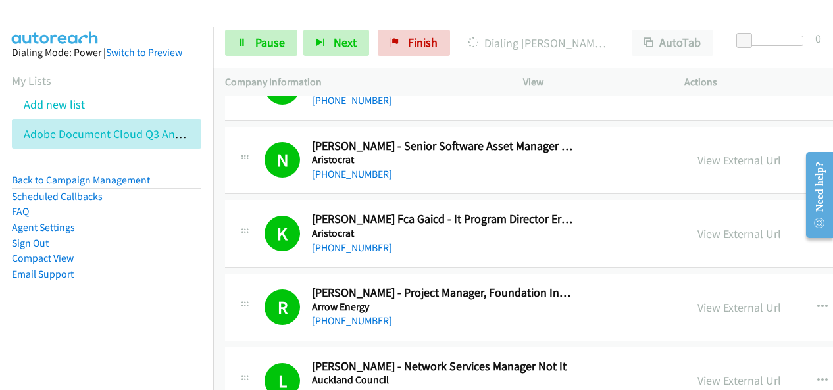
click at [743, 93] on div "Actions" at bounding box center [752, 82] width 161 height 28
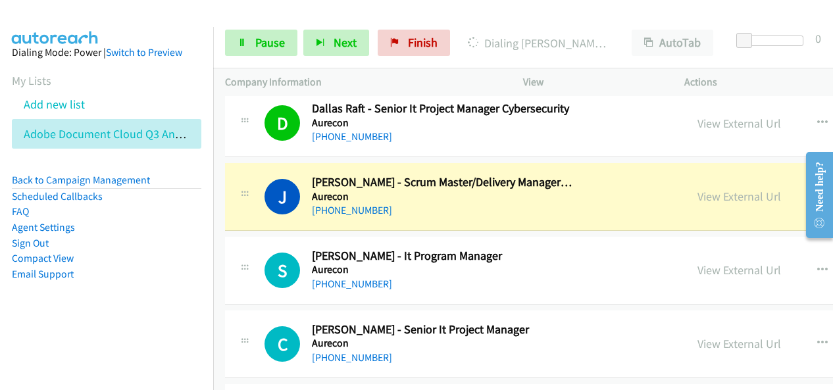
scroll to position [3290, 0]
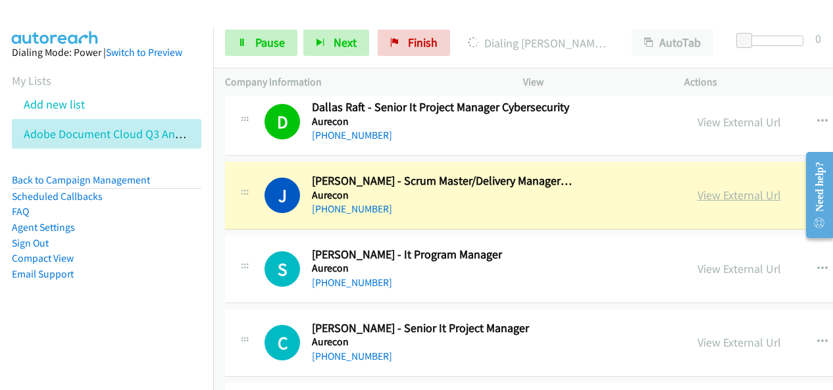
click at [697, 192] on link "View External Url" at bounding box center [739, 195] width 84 height 15
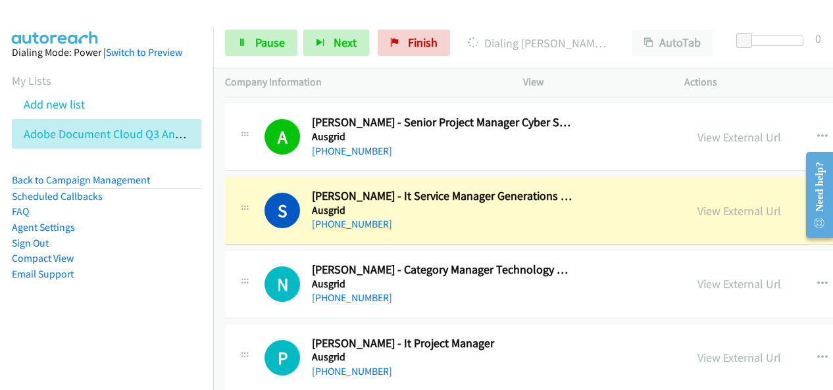
scroll to position [4408, 0]
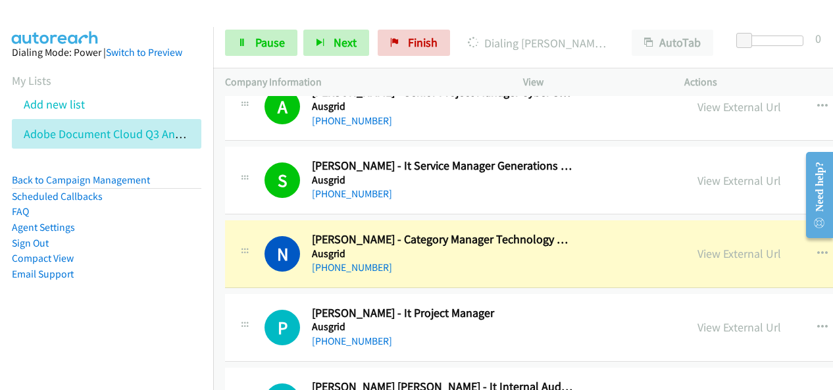
click at [482, 26] on div "Start Calls Pause Next Finish Dialing [PERSON_NAME] - Category Manager Technolo…" at bounding box center [523, 43] width 620 height 51
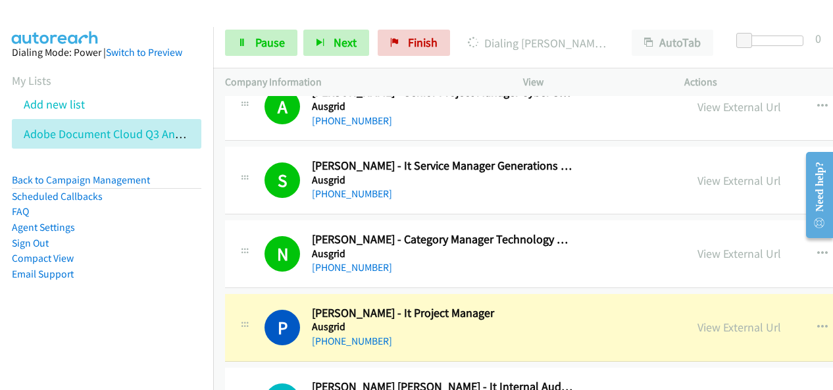
drag, startPoint x: 704, startPoint y: 313, endPoint x: 504, endPoint y: 388, distance: 213.6
drag, startPoint x: 494, startPoint y: 336, endPoint x: 509, endPoint y: 326, distance: 17.7
click at [494, 336] on div "P Callback Scheduled [PERSON_NAME] - It Project Manager Ausgrid [GEOGRAPHIC_DAT…" at bounding box center [661, 328] width 873 height 68
click at [697, 320] on link "View External Url" at bounding box center [739, 327] width 84 height 15
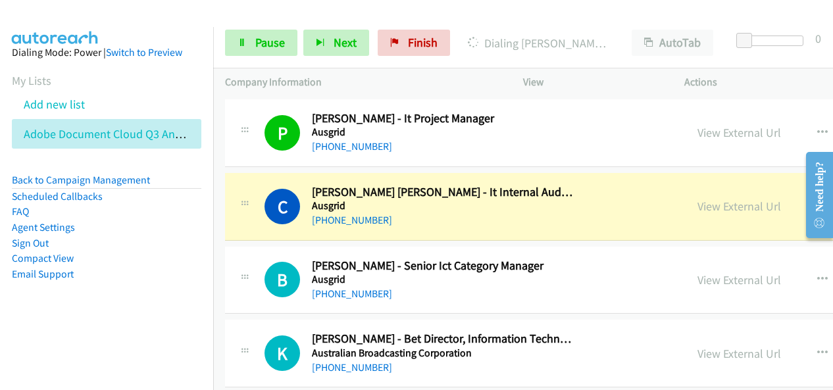
scroll to position [4606, 0]
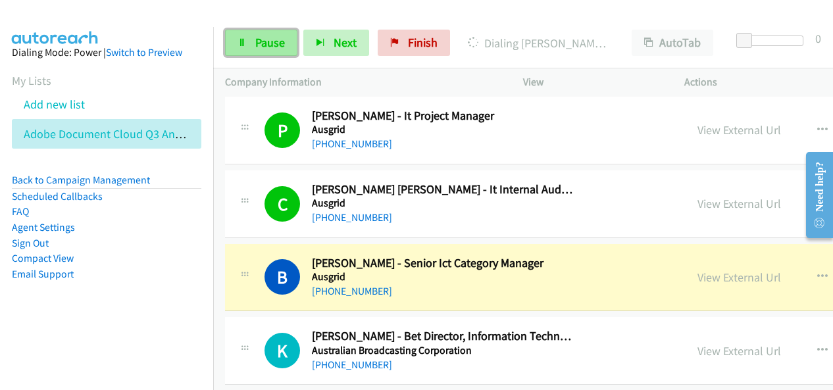
click at [260, 41] on span "Pause" at bounding box center [270, 42] width 30 height 15
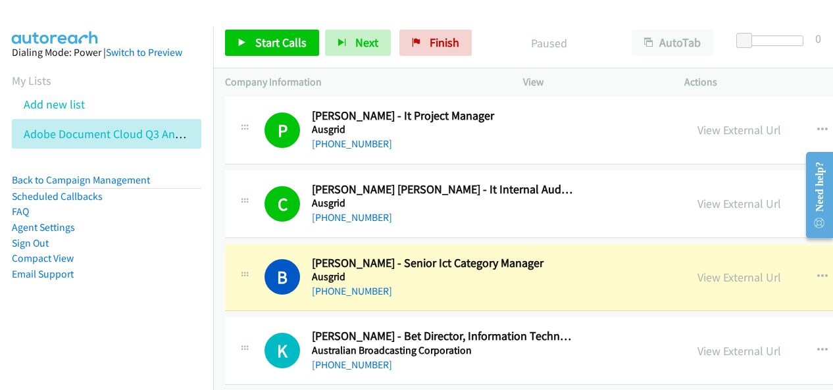
scroll to position [4671, 0]
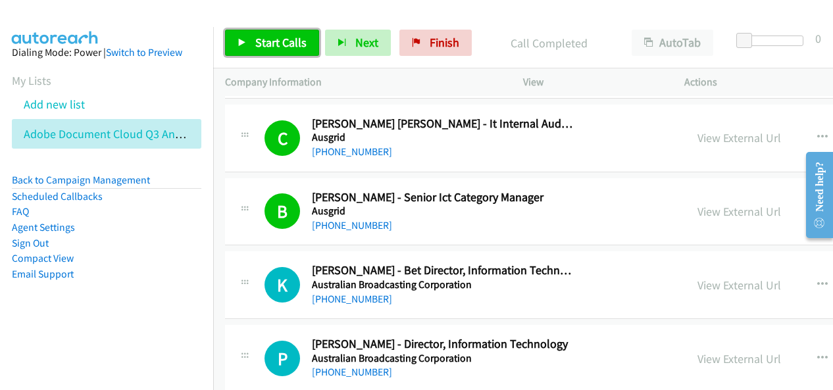
click at [306, 46] on link "Start Calls" at bounding box center [272, 43] width 94 height 26
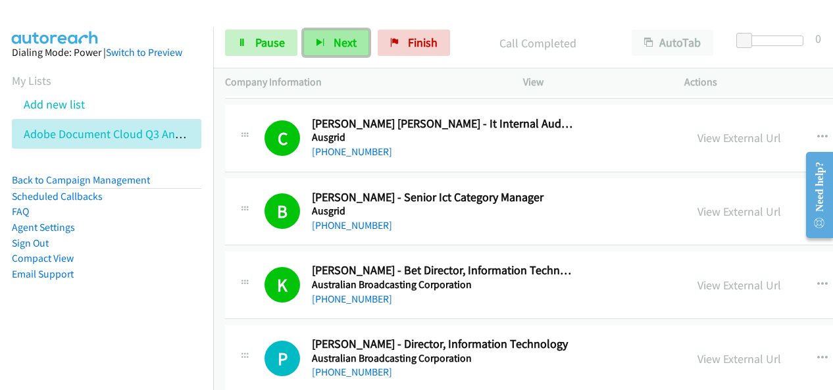
click at [358, 39] on button "Next" at bounding box center [336, 43] width 66 height 26
click at [343, 25] on div "Start Calls Pause Next Finish Call Completed AutoTab AutoTab 0" at bounding box center [523, 43] width 620 height 51
click at [339, 51] on button "Next" at bounding box center [336, 43] width 66 height 26
drag, startPoint x: 354, startPoint y: 44, endPoint x: 362, endPoint y: 43, distance: 8.0
click at [357, 43] on button "Next" at bounding box center [336, 43] width 66 height 26
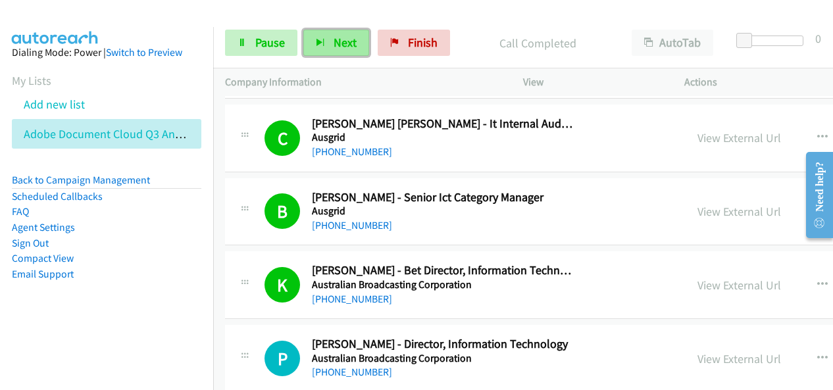
click at [353, 39] on span "Next" at bounding box center [345, 42] width 23 height 15
click at [340, 54] on button "Next" at bounding box center [336, 43] width 66 height 26
click at [350, 37] on span "Next" at bounding box center [345, 42] width 23 height 15
click at [328, 36] on button "Next" at bounding box center [336, 43] width 66 height 26
click at [363, 40] on button "Next" at bounding box center [336, 43] width 66 height 26
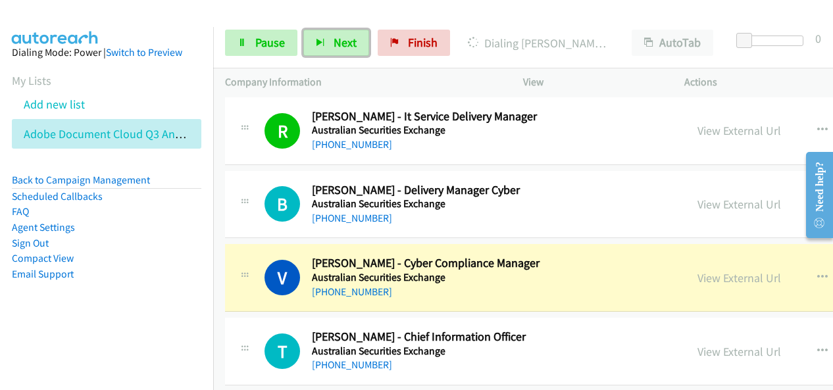
scroll to position [5922, 0]
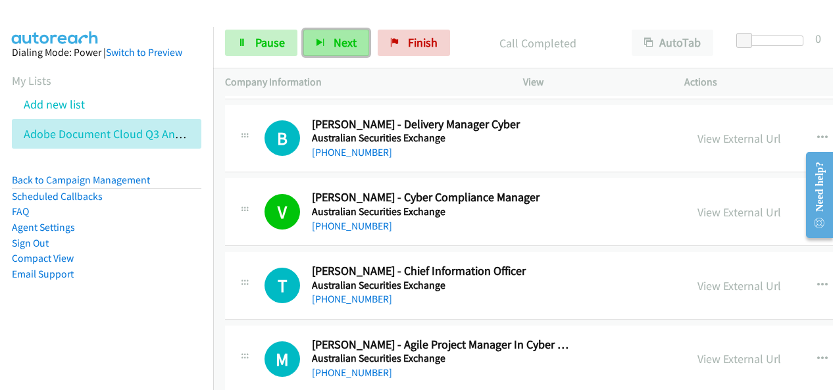
click at [340, 34] on button "Next" at bounding box center [336, 43] width 66 height 26
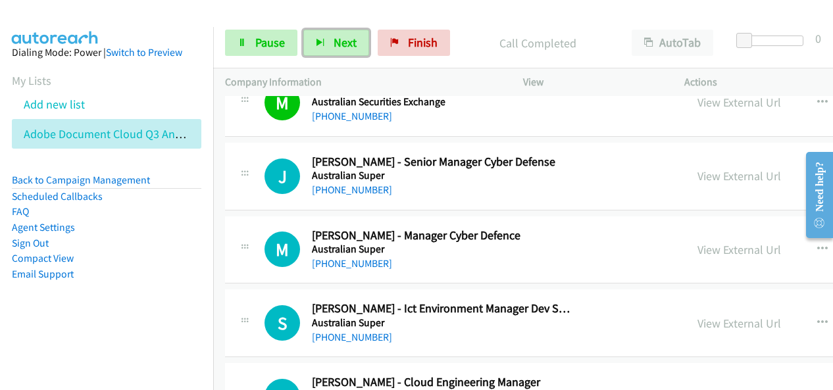
scroll to position [6251, 0]
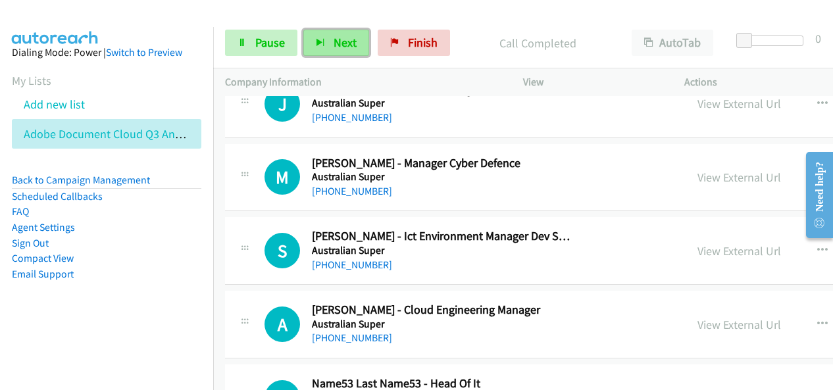
click at [350, 35] on span "Next" at bounding box center [345, 42] width 23 height 15
click at [345, 43] on span "Next" at bounding box center [345, 42] width 23 height 15
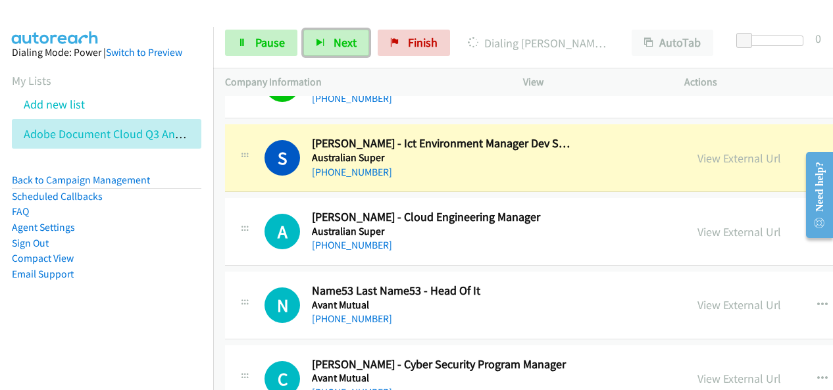
scroll to position [6316, 0]
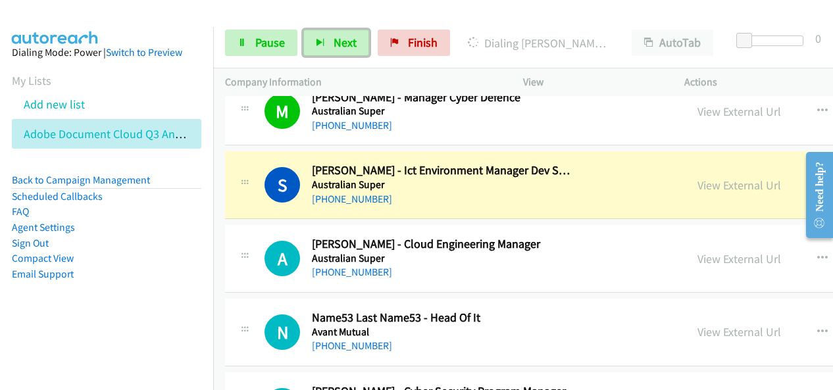
click at [241, 252] on div at bounding box center [245, 255] width 16 height 36
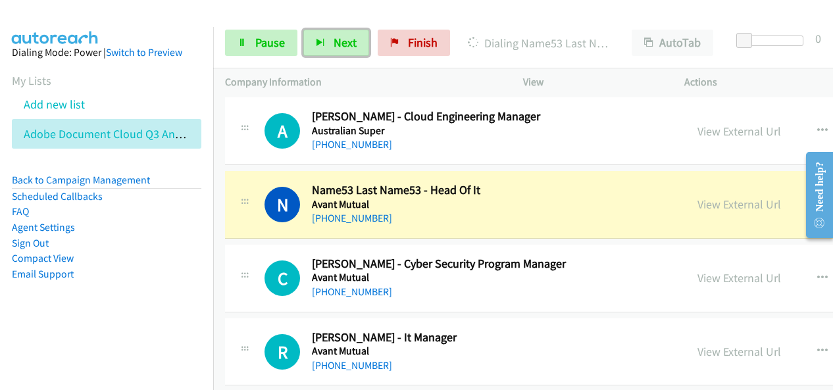
scroll to position [6448, 0]
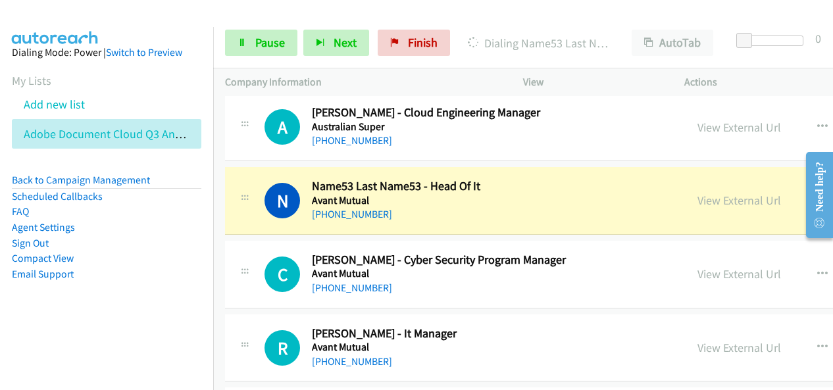
drag, startPoint x: 476, startPoint y: 24, endPoint x: 471, endPoint y: 31, distance: 8.4
click at [476, 24] on div "Start Calls Pause Next Finish Dialing Name53 Last Name53 - Head Of It AutoTab A…" at bounding box center [523, 43] width 620 height 51
click at [478, 33] on div "Dialing Name53 Last Name53 - Head Of It" at bounding box center [538, 43] width 164 height 26
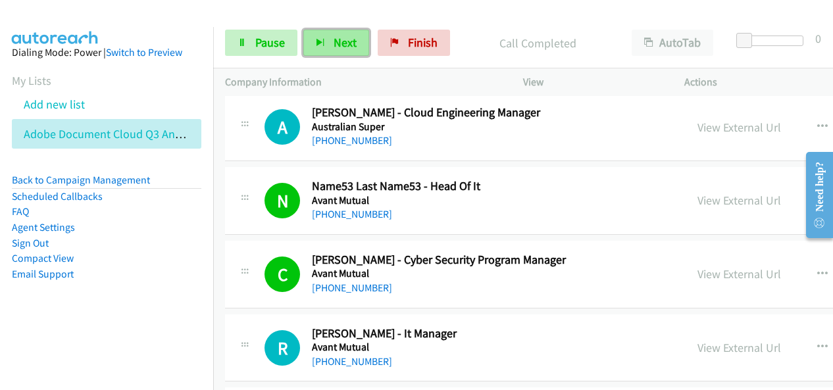
click at [349, 47] on span "Next" at bounding box center [345, 42] width 23 height 15
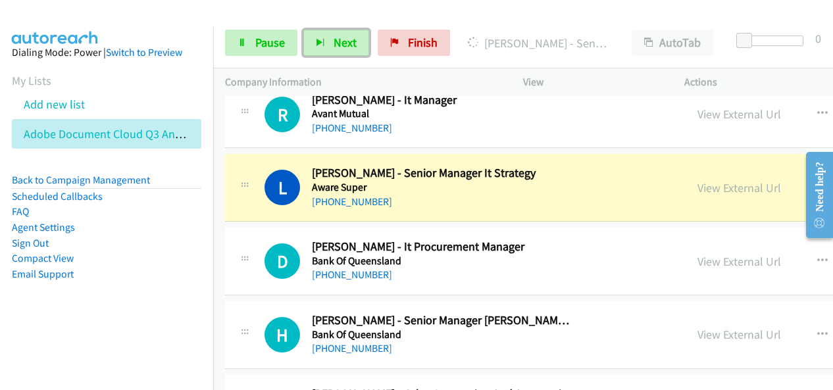
scroll to position [6711, 0]
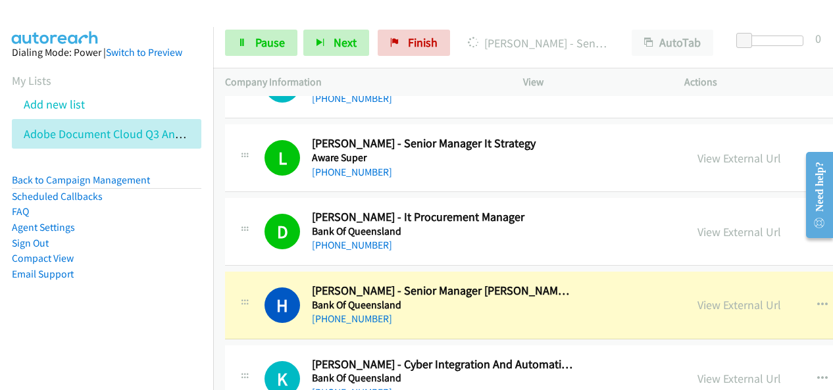
drag, startPoint x: 482, startPoint y: 28, endPoint x: 476, endPoint y: 154, distance: 125.8
click at [482, 27] on div "Start Calls Pause Next Finish [PERSON_NAME] - Senior Manager Iam Cyber Security…" at bounding box center [523, 43] width 620 height 51
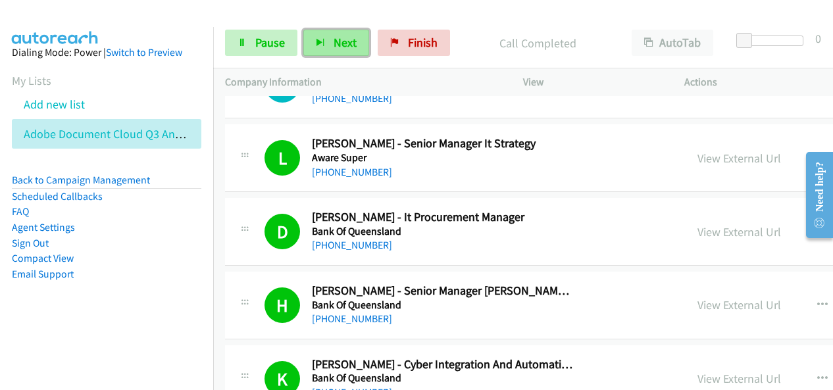
click at [355, 37] on button "Next" at bounding box center [336, 43] width 66 height 26
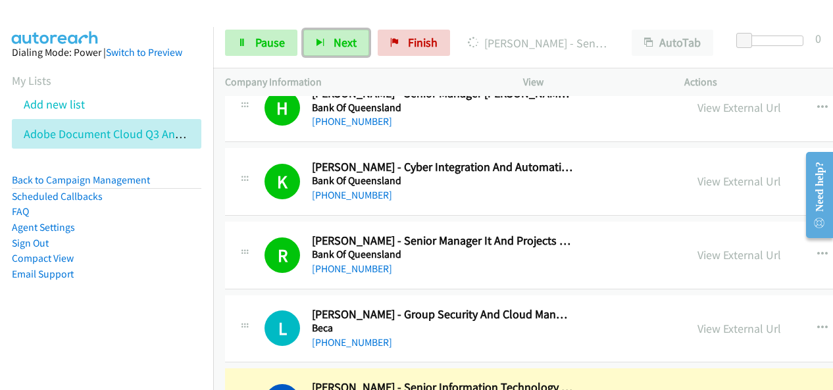
scroll to position [7106, 0]
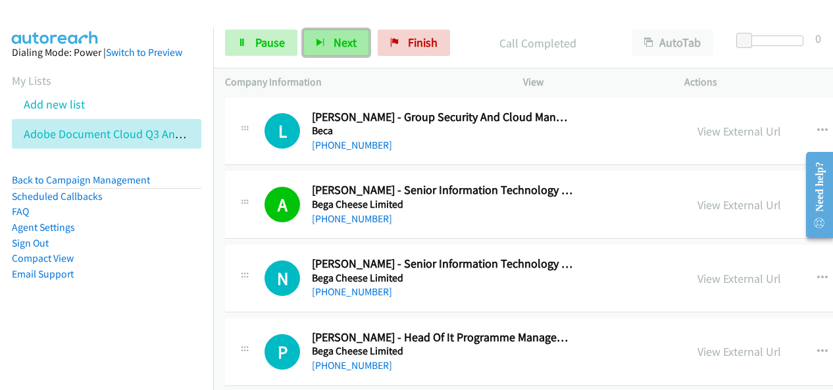
click at [341, 38] on span "Next" at bounding box center [345, 42] width 23 height 15
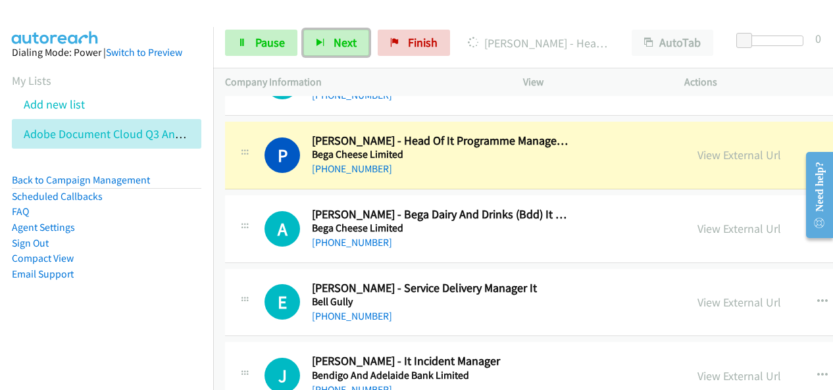
scroll to position [7303, 0]
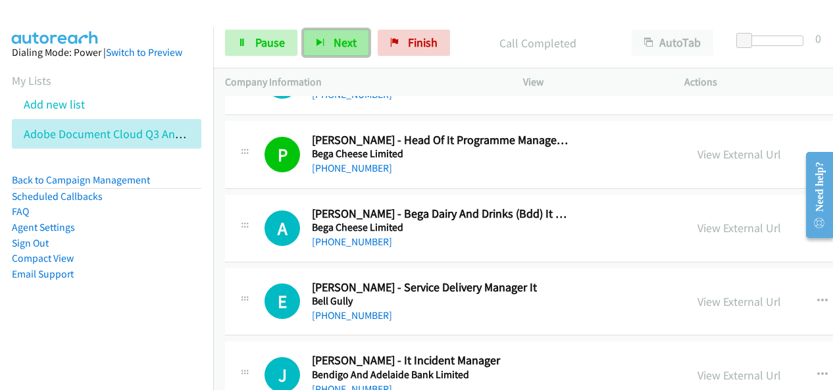
click at [349, 44] on span "Next" at bounding box center [345, 42] width 23 height 15
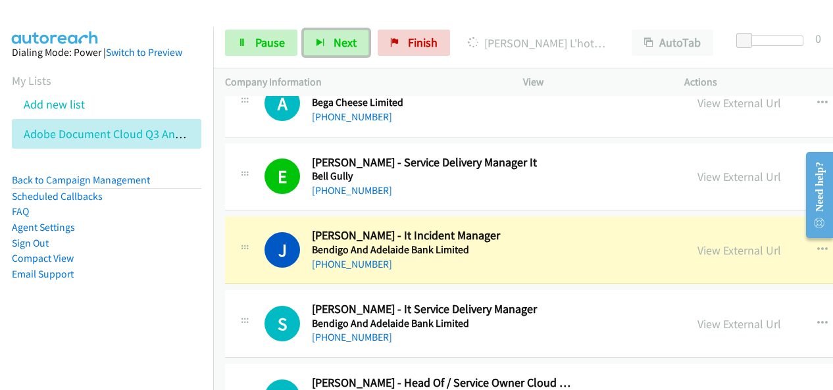
scroll to position [7435, 0]
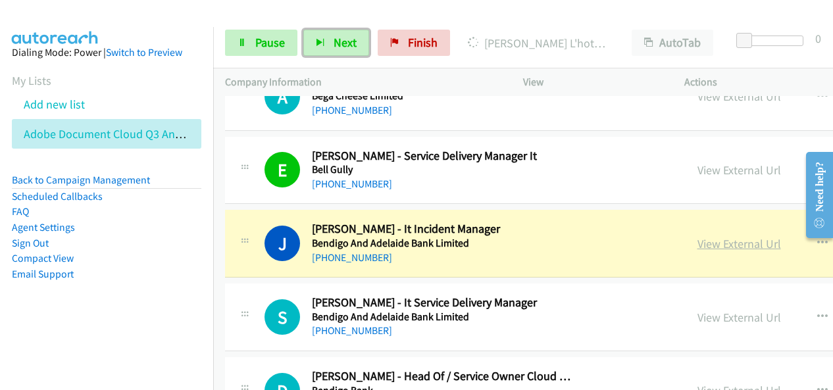
click at [697, 236] on link "View External Url" at bounding box center [739, 243] width 84 height 15
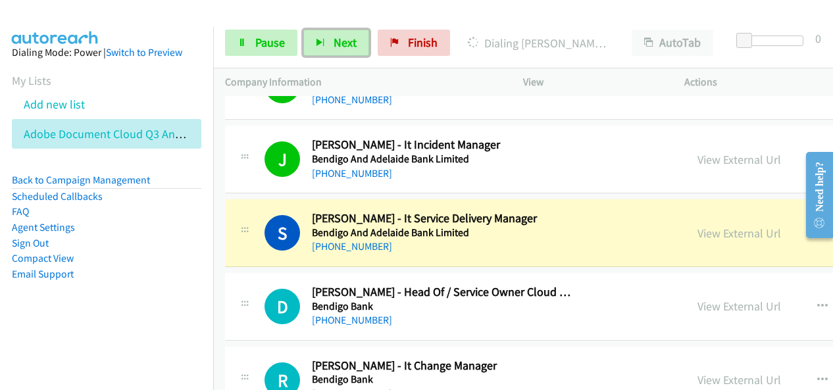
scroll to position [7566, 0]
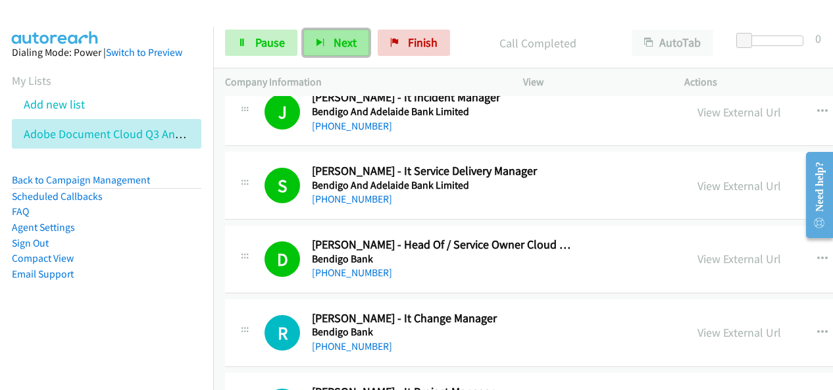
click at [357, 43] on button "Next" at bounding box center [336, 43] width 66 height 26
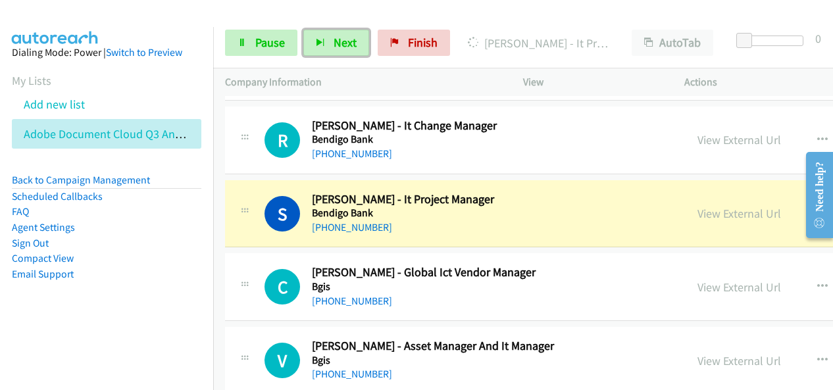
scroll to position [7764, 0]
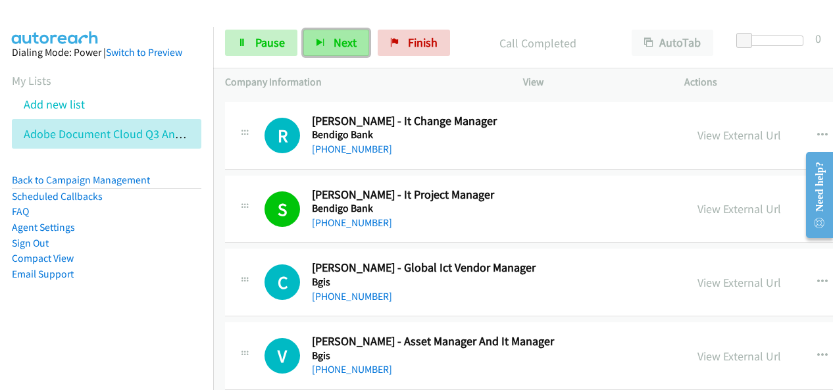
click at [338, 53] on button "Next" at bounding box center [336, 43] width 66 height 26
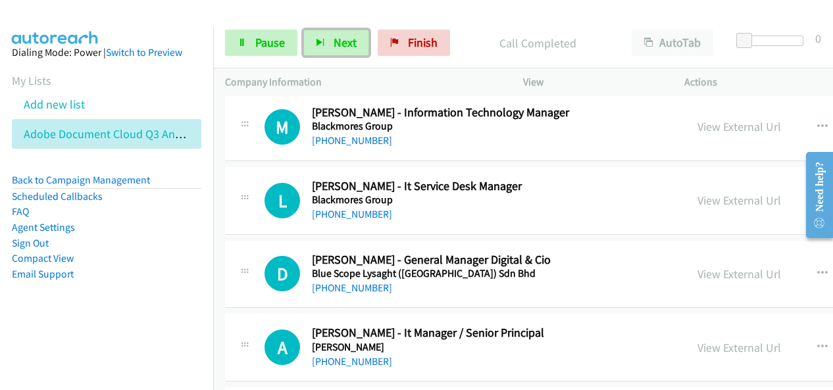
scroll to position [8159, 0]
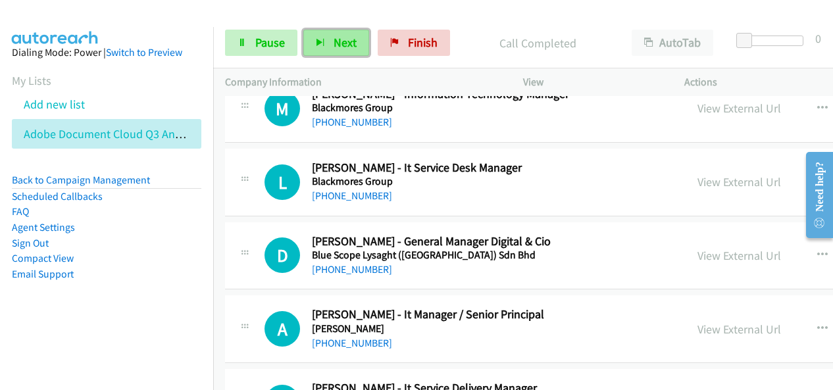
click at [355, 47] on button "Next" at bounding box center [336, 43] width 66 height 26
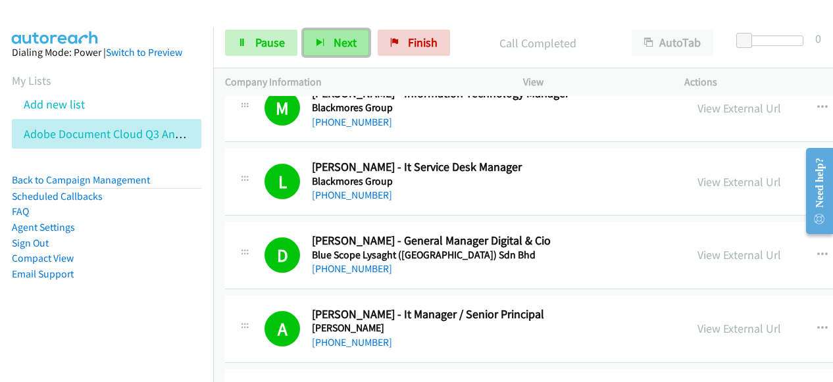
click at [316, 47] on button "Next" at bounding box center [336, 43] width 66 height 26
drag, startPoint x: 366, startPoint y: 41, endPoint x: 359, endPoint y: 43, distance: 6.7
click at [365, 41] on button "Next" at bounding box center [336, 43] width 66 height 26
click at [336, 41] on span "Next" at bounding box center [345, 42] width 23 height 15
click at [349, 46] on span "Next" at bounding box center [345, 42] width 23 height 15
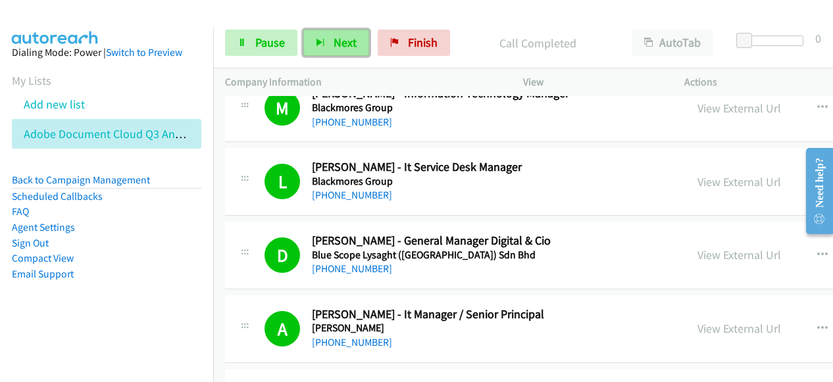
click at [341, 35] on span "Next" at bounding box center [345, 42] width 23 height 15
click at [346, 35] on span "Next" at bounding box center [345, 42] width 23 height 15
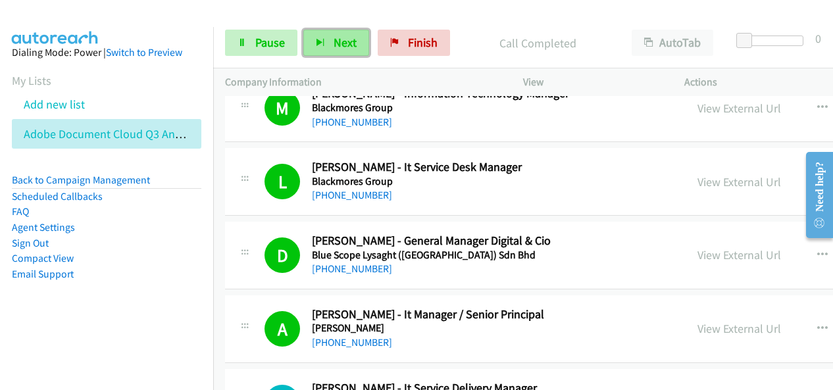
click at [354, 45] on span "Next" at bounding box center [345, 42] width 23 height 15
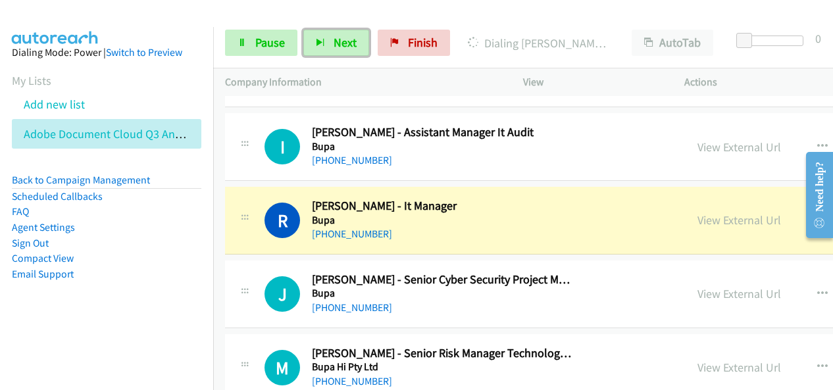
scroll to position [9409, 0]
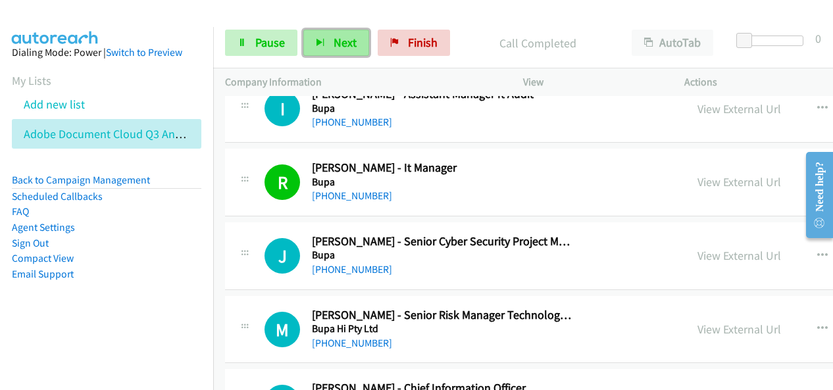
click at [329, 45] on button "Next" at bounding box center [336, 43] width 66 height 26
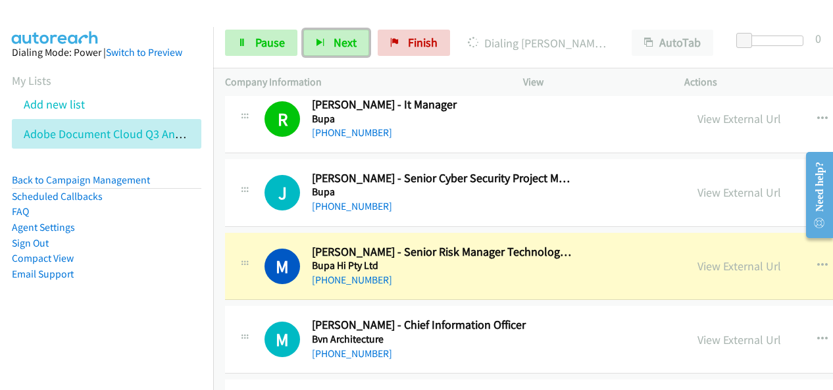
scroll to position [9540, 0]
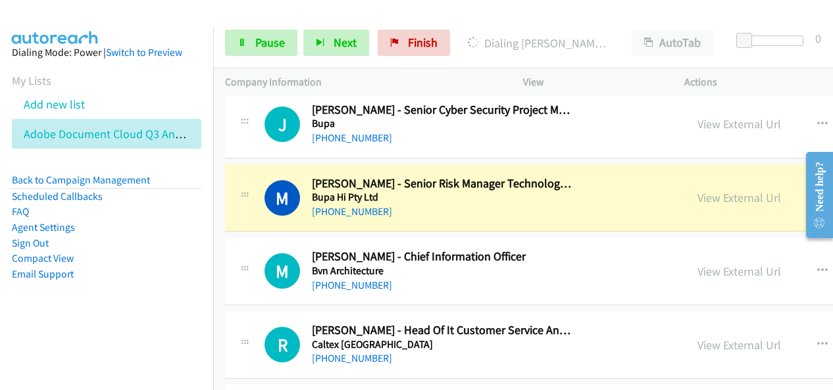
drag, startPoint x: 134, startPoint y: 271, endPoint x: 161, endPoint y: 247, distance: 35.4
click at [133, 271] on li "Email Support" at bounding box center [106, 274] width 189 height 16
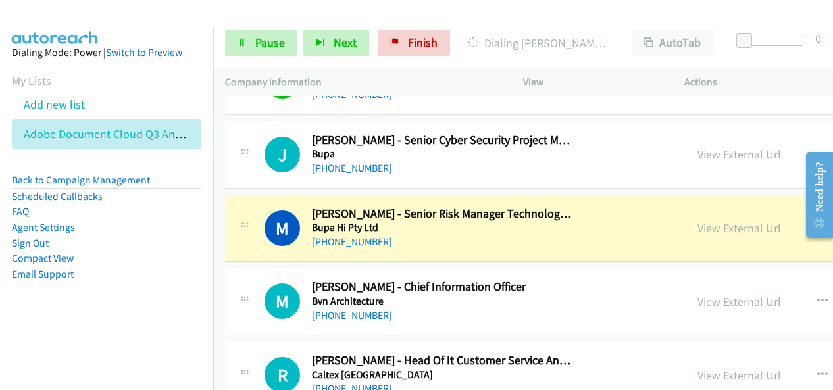
scroll to position [9475, 0]
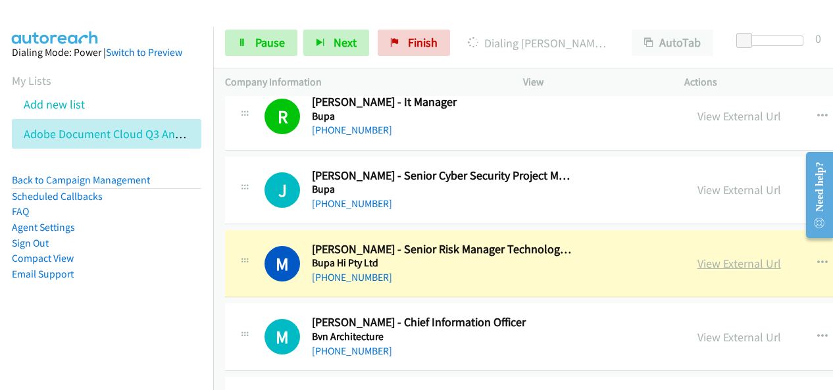
click at [697, 256] on link "View External Url" at bounding box center [739, 263] width 84 height 15
click at [261, 51] on link "Pause" at bounding box center [261, 43] width 72 height 26
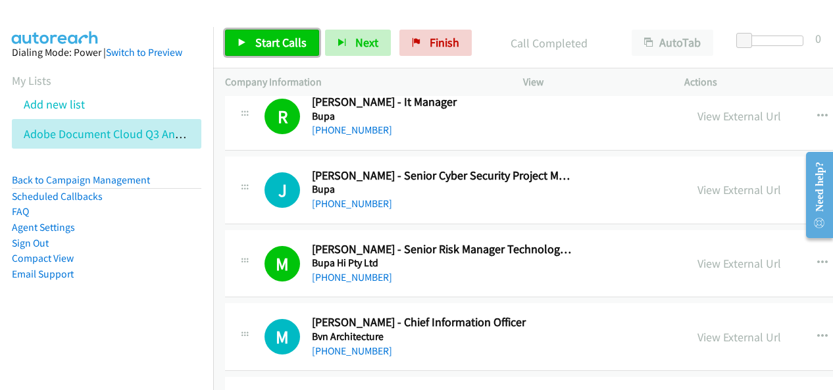
click at [298, 39] on span "Start Calls" at bounding box center [280, 42] width 51 height 15
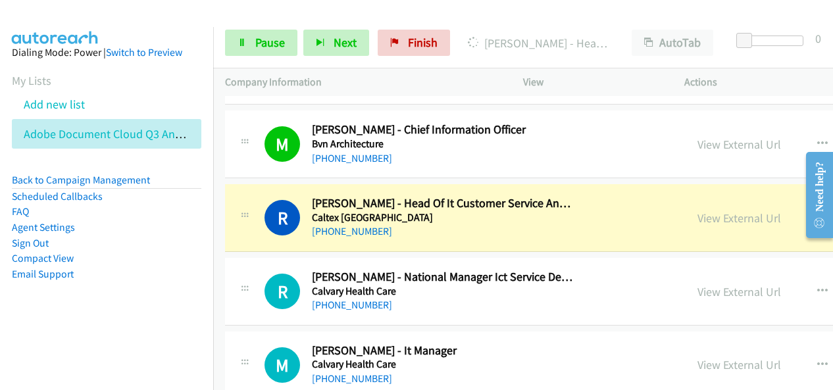
scroll to position [9672, 0]
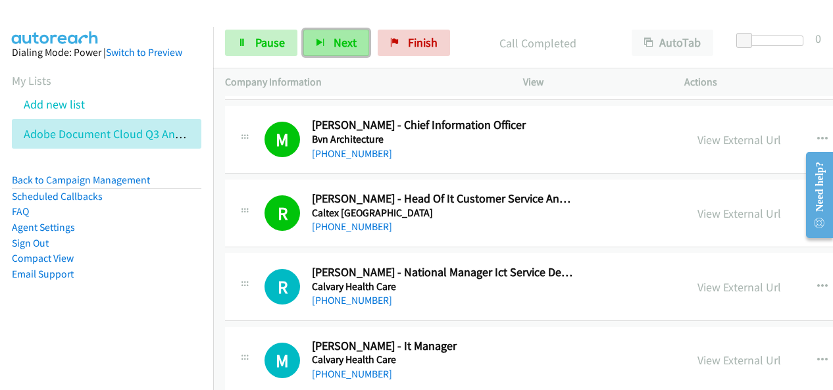
click at [345, 43] on span "Next" at bounding box center [345, 42] width 23 height 15
click at [358, 47] on button "Next" at bounding box center [336, 43] width 66 height 26
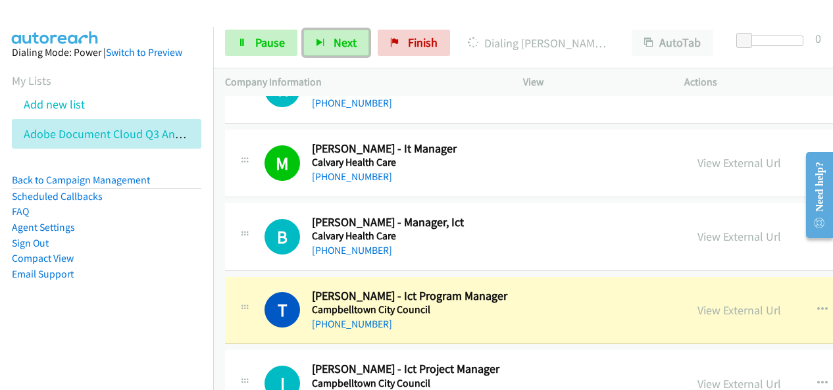
scroll to position [10001, 0]
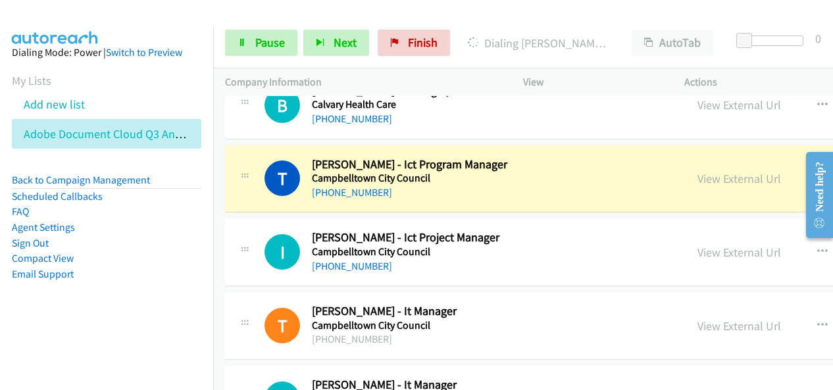
click at [466, 18] on div "Start Calls Pause Next Finish Dialing [PERSON_NAME] - Ict Program Manager AutoT…" at bounding box center [523, 43] width 620 height 51
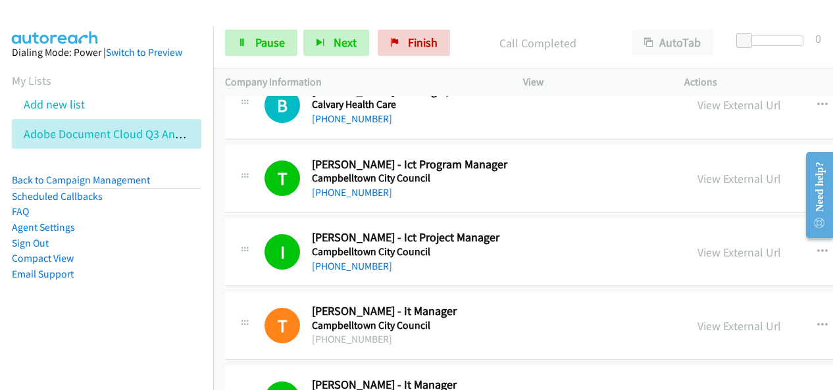
drag, startPoint x: 130, startPoint y: 282, endPoint x: 296, endPoint y: 166, distance: 202.8
click at [129, 281] on aside "Dialing Mode: Power | Switch to Preview My Lists Add new list Adobe Document Cl…" at bounding box center [106, 184] width 213 height 315
click at [334, 47] on span "Next" at bounding box center [345, 42] width 23 height 15
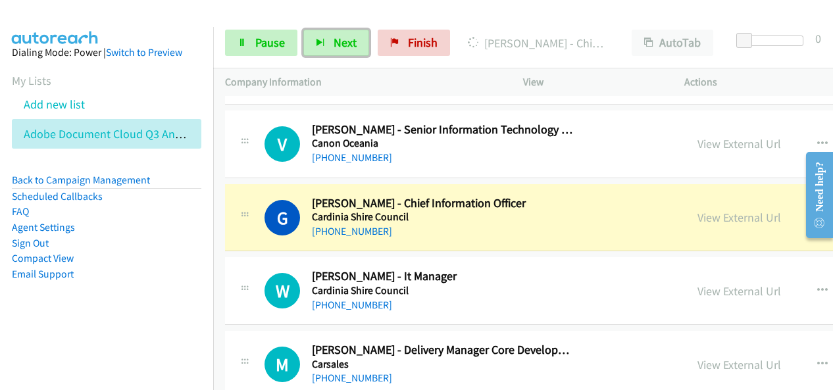
scroll to position [10396, 0]
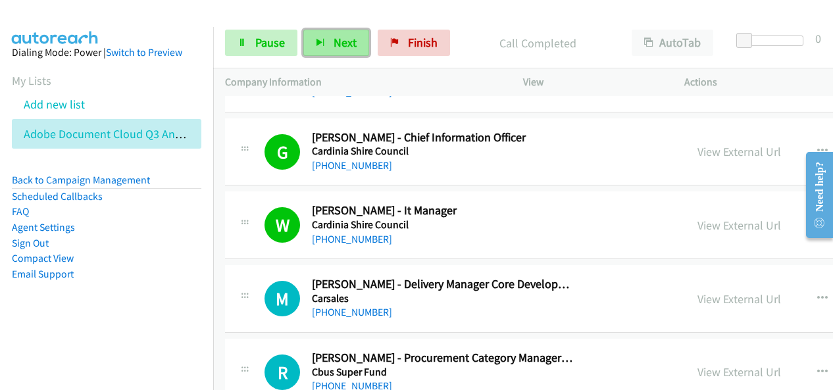
click at [343, 36] on span "Next" at bounding box center [345, 42] width 23 height 15
click at [338, 32] on button "Next" at bounding box center [336, 43] width 66 height 26
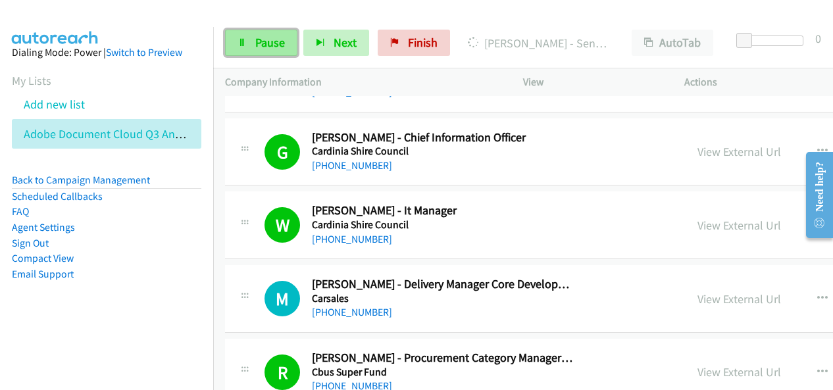
click at [280, 41] on span "Pause" at bounding box center [270, 42] width 30 height 15
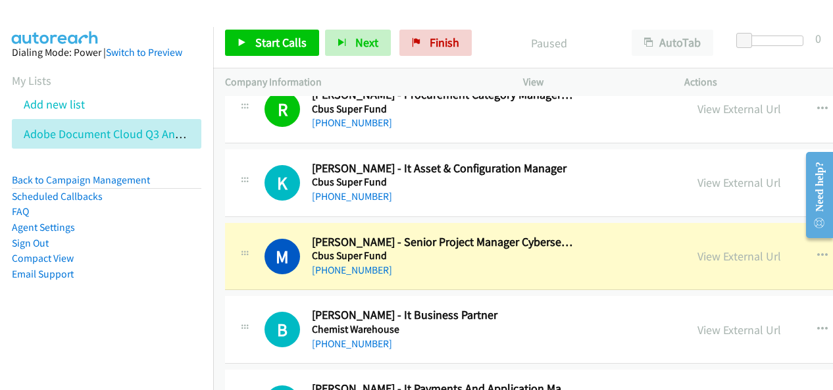
scroll to position [10725, 0]
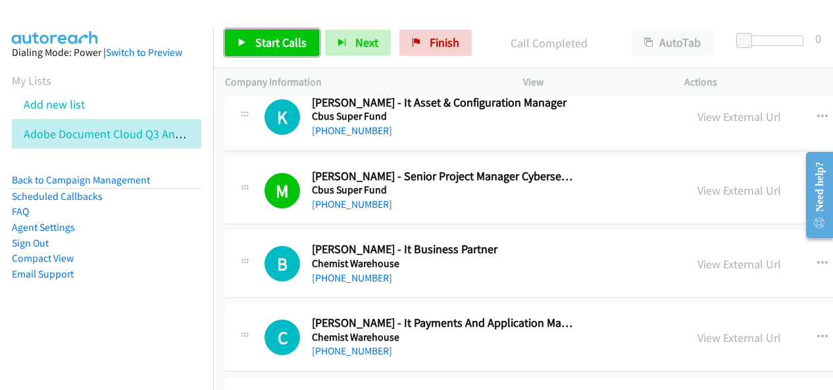
drag, startPoint x: 280, startPoint y: 40, endPoint x: 225, endPoint y: 0, distance: 68.3
click at [280, 40] on span "Start Calls" at bounding box center [280, 42] width 51 height 15
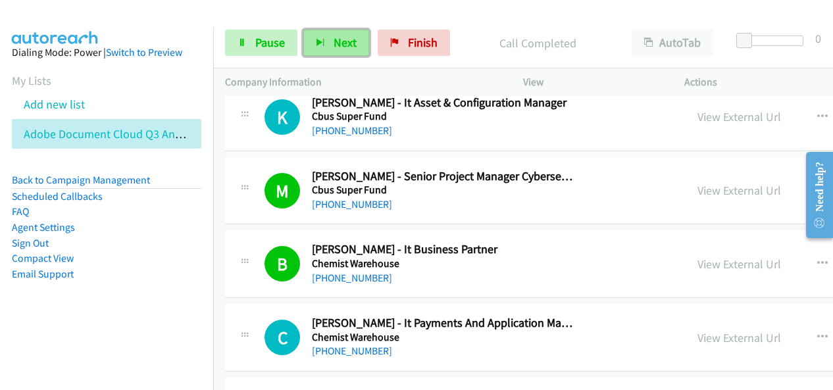
click at [344, 47] on span "Next" at bounding box center [345, 42] width 23 height 15
click at [354, 39] on button "Next" at bounding box center [336, 43] width 66 height 26
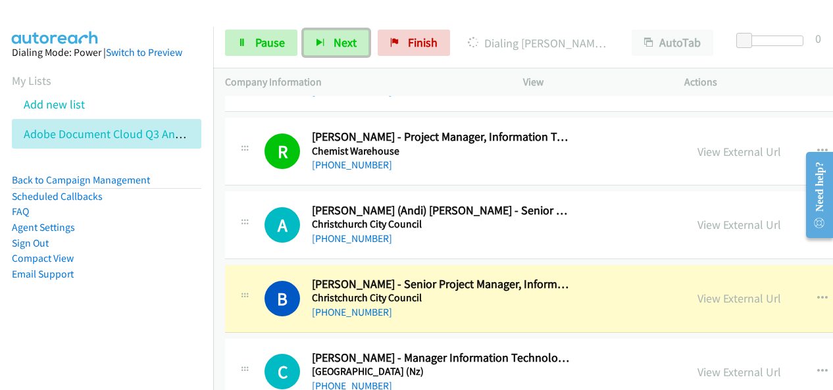
scroll to position [11054, 0]
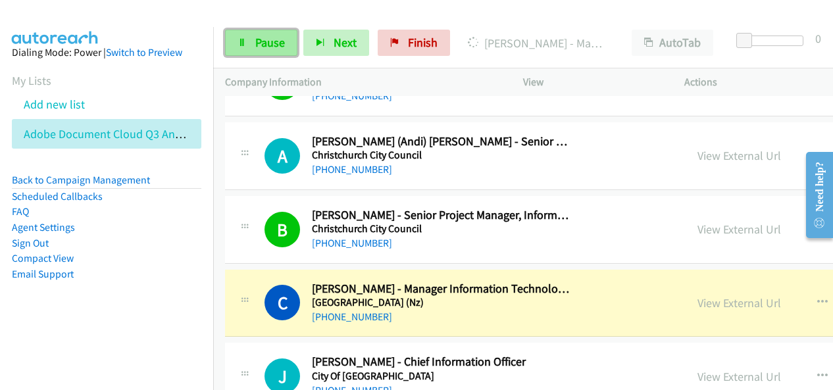
click at [259, 39] on span "Pause" at bounding box center [270, 42] width 30 height 15
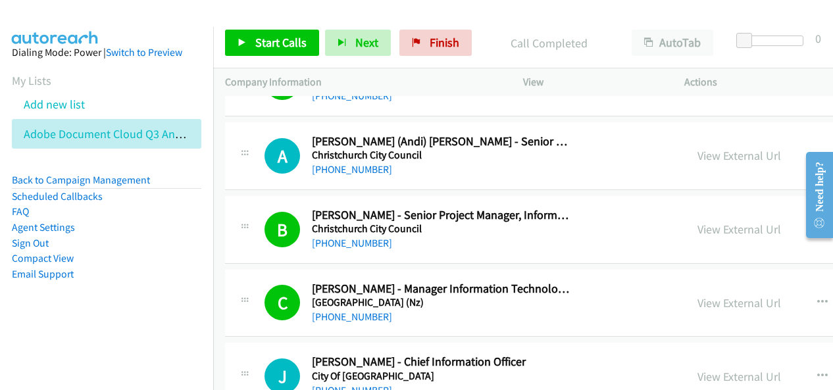
drag, startPoint x: 693, startPoint y: 102, endPoint x: 529, endPoint y: 383, distance: 325.6
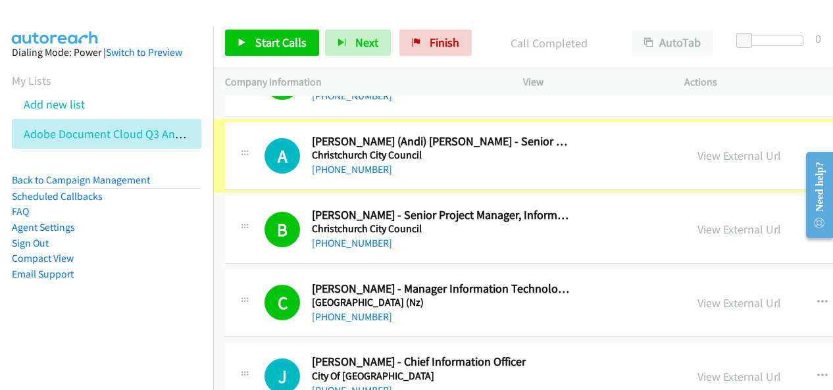
scroll to position [10977, 0]
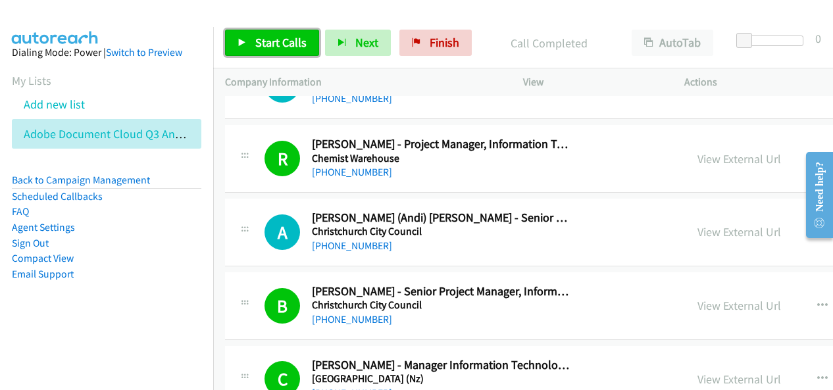
click at [305, 46] on link "Start Calls" at bounding box center [272, 43] width 94 height 26
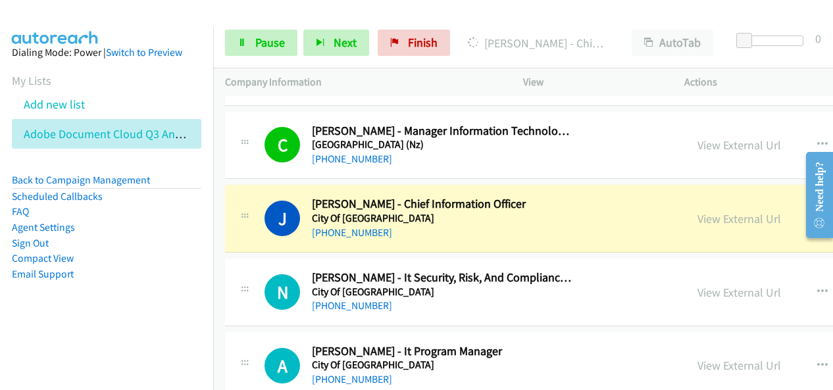
scroll to position [11240, 0]
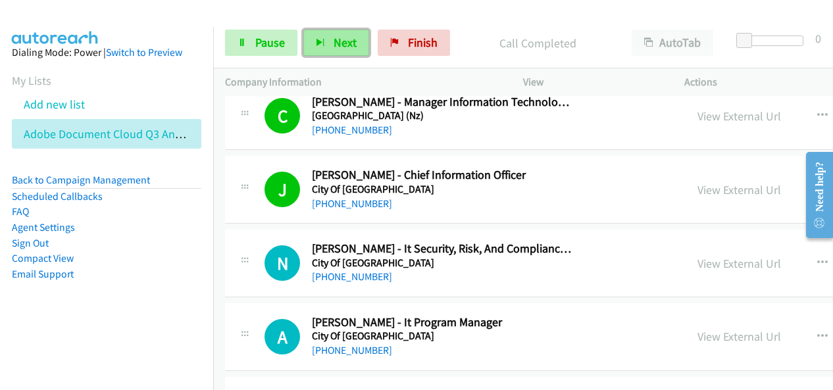
click at [337, 49] on span "Next" at bounding box center [345, 42] width 23 height 15
click at [338, 53] on button "Next" at bounding box center [336, 43] width 66 height 26
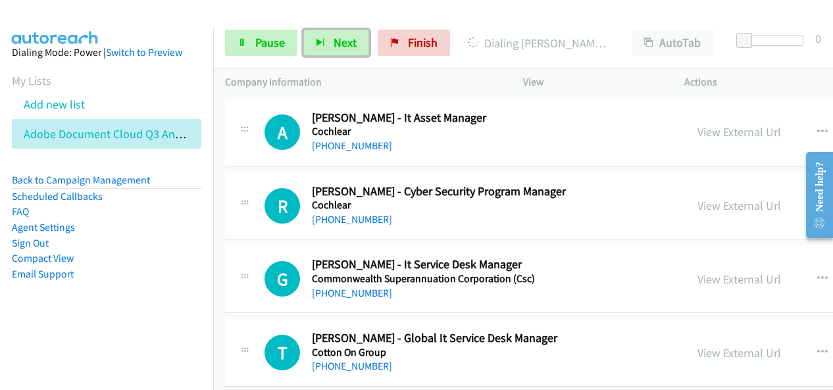
scroll to position [13149, 0]
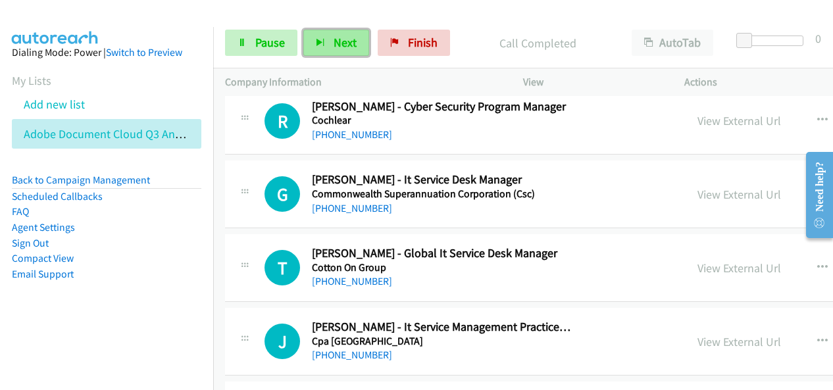
drag, startPoint x: 357, startPoint y: 40, endPoint x: 350, endPoint y: 42, distance: 6.9
click at [357, 39] on button "Next" at bounding box center [336, 43] width 66 height 26
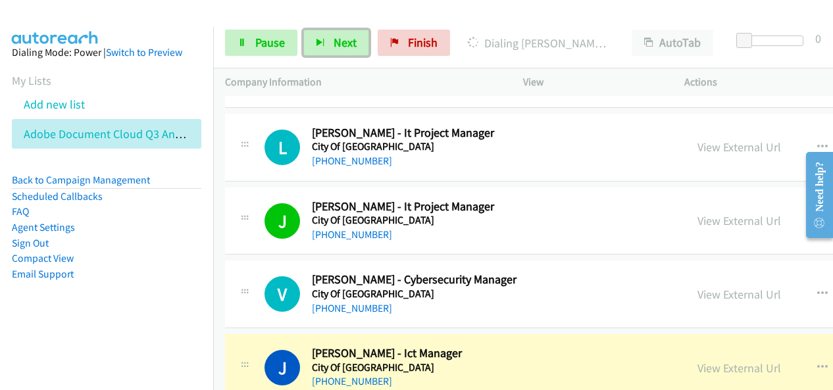
scroll to position [11701, 0]
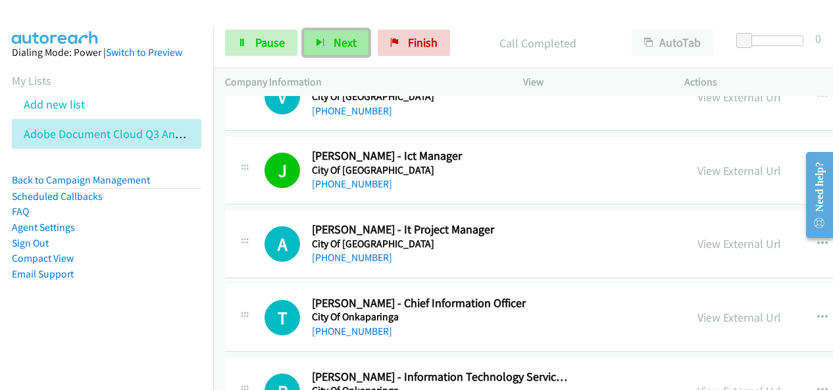
click at [312, 45] on button "Next" at bounding box center [336, 43] width 66 height 26
click at [327, 47] on button "Next" at bounding box center [336, 43] width 66 height 26
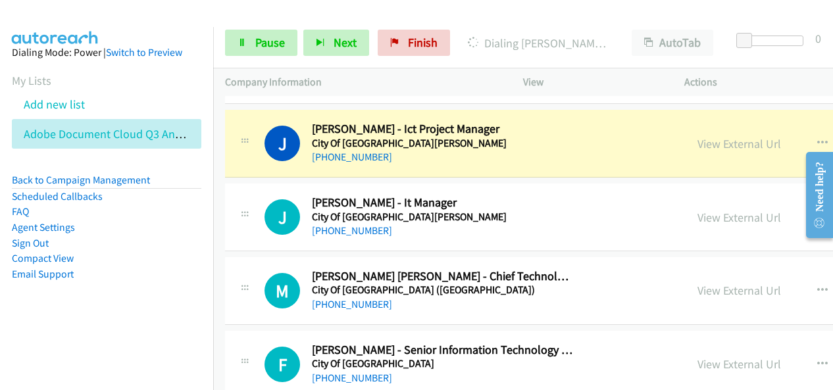
scroll to position [12030, 0]
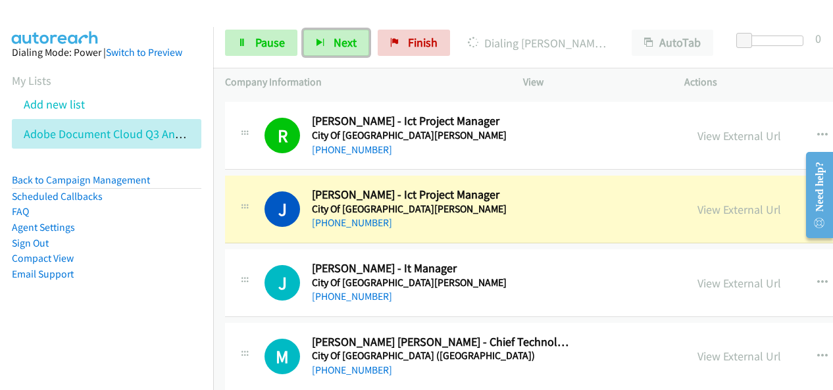
click at [451, 215] on div "[PHONE_NUMBER]" at bounding box center [442, 223] width 261 height 16
click at [697, 202] on link "View External Url" at bounding box center [739, 209] width 84 height 15
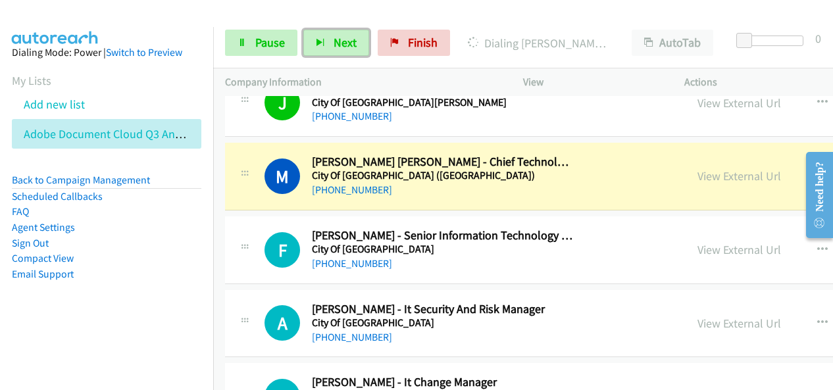
scroll to position [12227, 0]
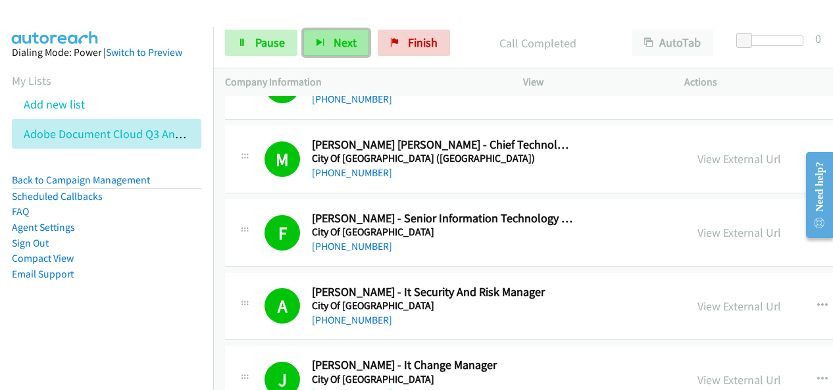
click at [344, 41] on span "Next" at bounding box center [345, 42] width 23 height 15
click at [335, 36] on span "Next" at bounding box center [345, 42] width 23 height 15
click at [336, 45] on span "Next" at bounding box center [345, 42] width 23 height 15
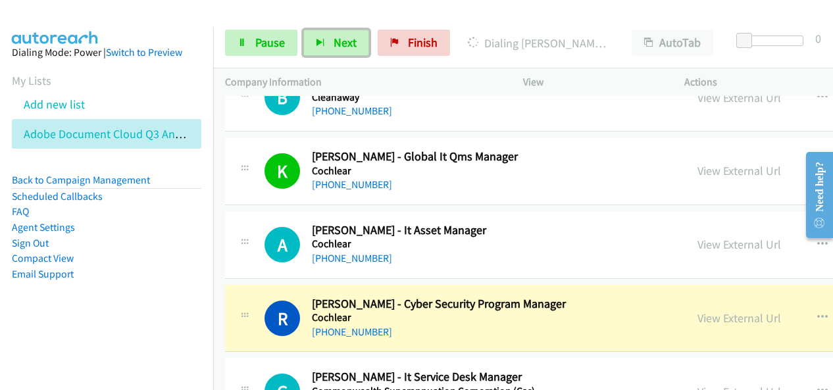
scroll to position [13083, 0]
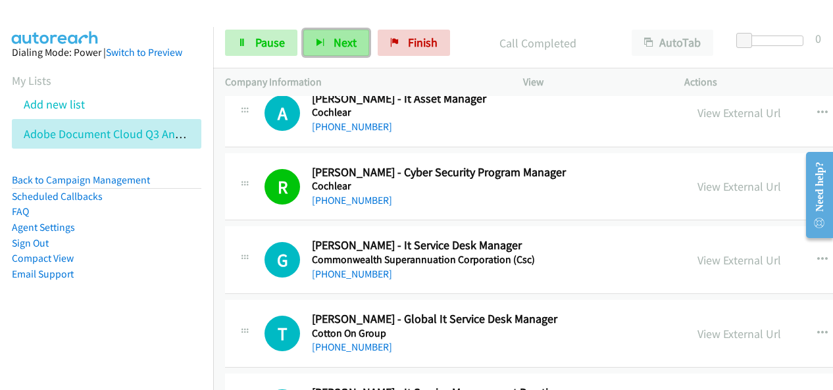
click at [341, 51] on button "Next" at bounding box center [336, 43] width 66 height 26
click at [359, 43] on button "Next" at bounding box center [336, 43] width 66 height 26
click at [343, 41] on span "Next" at bounding box center [345, 42] width 23 height 15
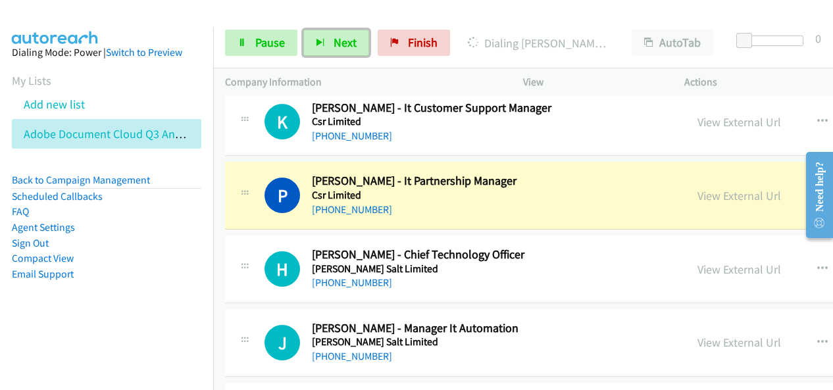
scroll to position [13609, 0]
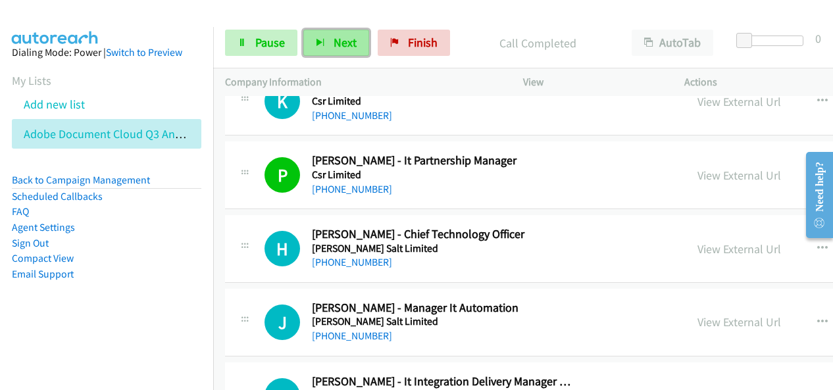
click at [332, 50] on button "Next" at bounding box center [336, 43] width 66 height 26
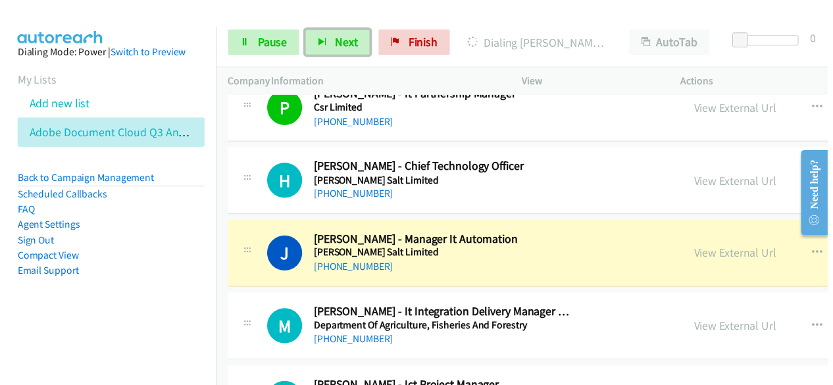
scroll to position [13741, 0]
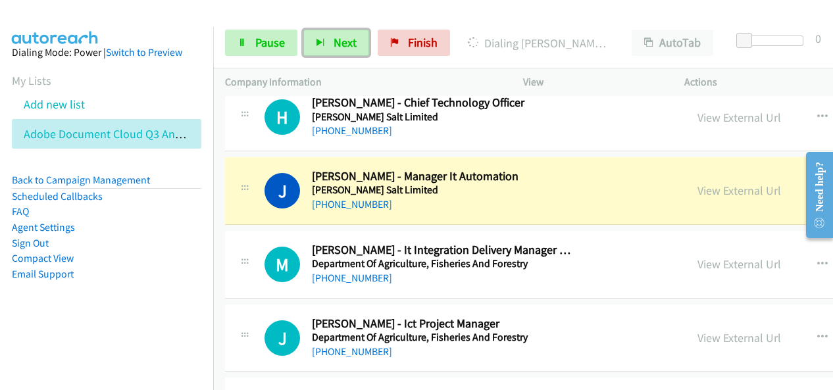
drag, startPoint x: 684, startPoint y: 152, endPoint x: 463, endPoint y: 389, distance: 323.6
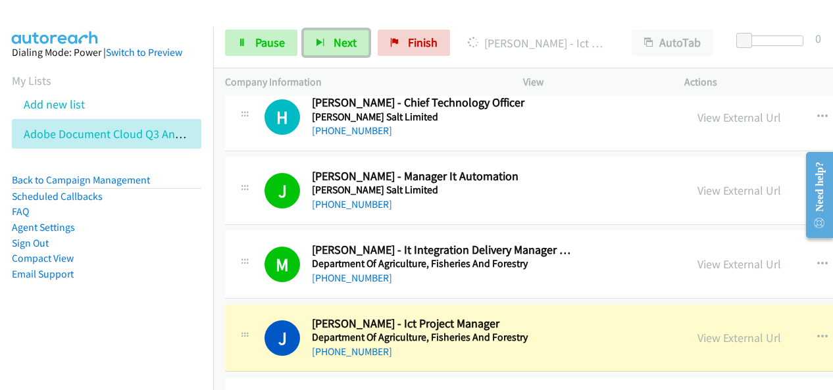
drag, startPoint x: 474, startPoint y: 313, endPoint x: 522, endPoint y: 285, distance: 55.4
click at [474, 344] on div "[PHONE_NUMBER]" at bounding box center [442, 352] width 261 height 16
drag, startPoint x: 665, startPoint y: 289, endPoint x: 468, endPoint y: 386, distance: 219.5
click at [543, 331] on h5 "Department Of Agriculture, Fisheries And Forestry" at bounding box center [442, 337] width 261 height 13
click at [697, 330] on link "View External Url" at bounding box center [739, 337] width 84 height 15
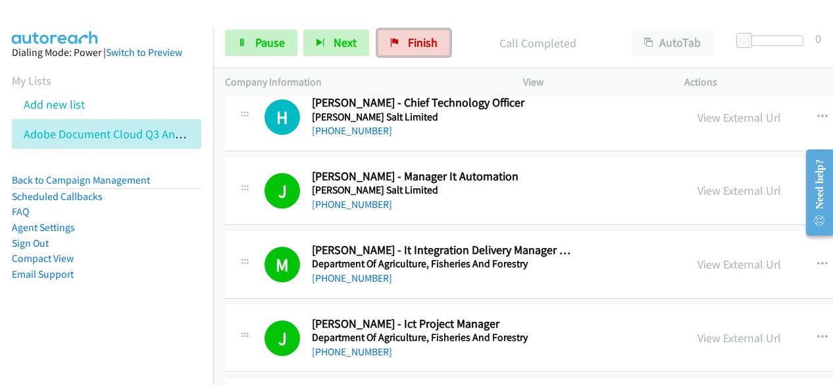
click at [418, 38] on span "Finish" at bounding box center [423, 42] width 30 height 15
